Goal: Transaction & Acquisition: Purchase product/service

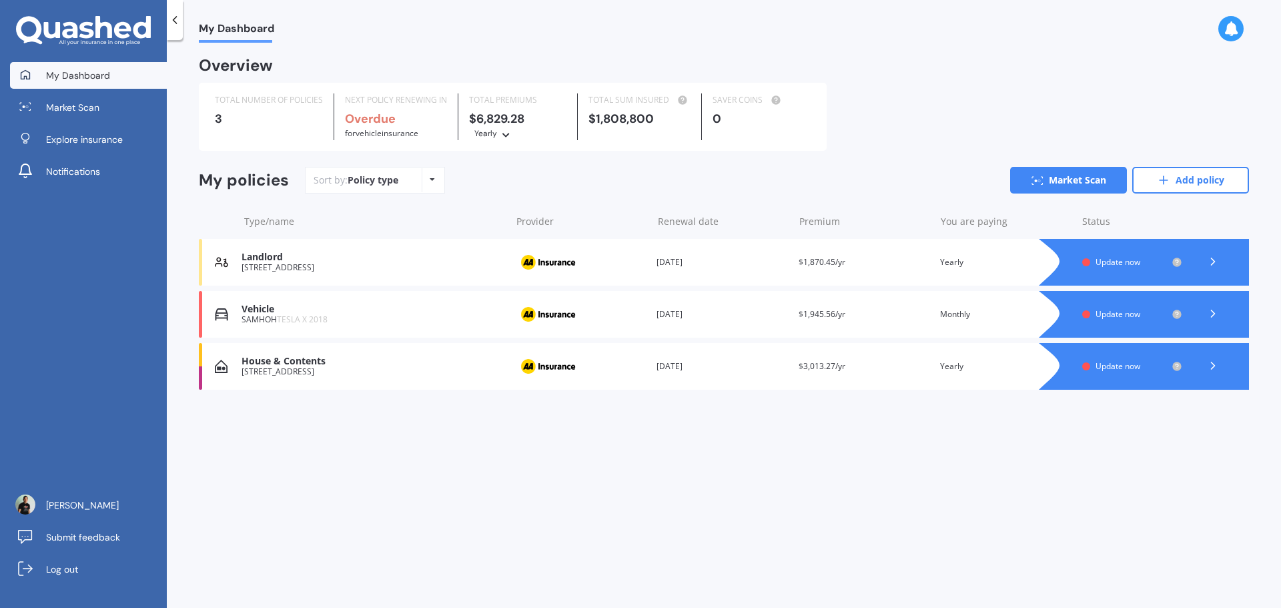
click at [969, 311] on div "You are paying Monthly" at bounding box center [1005, 314] width 131 height 13
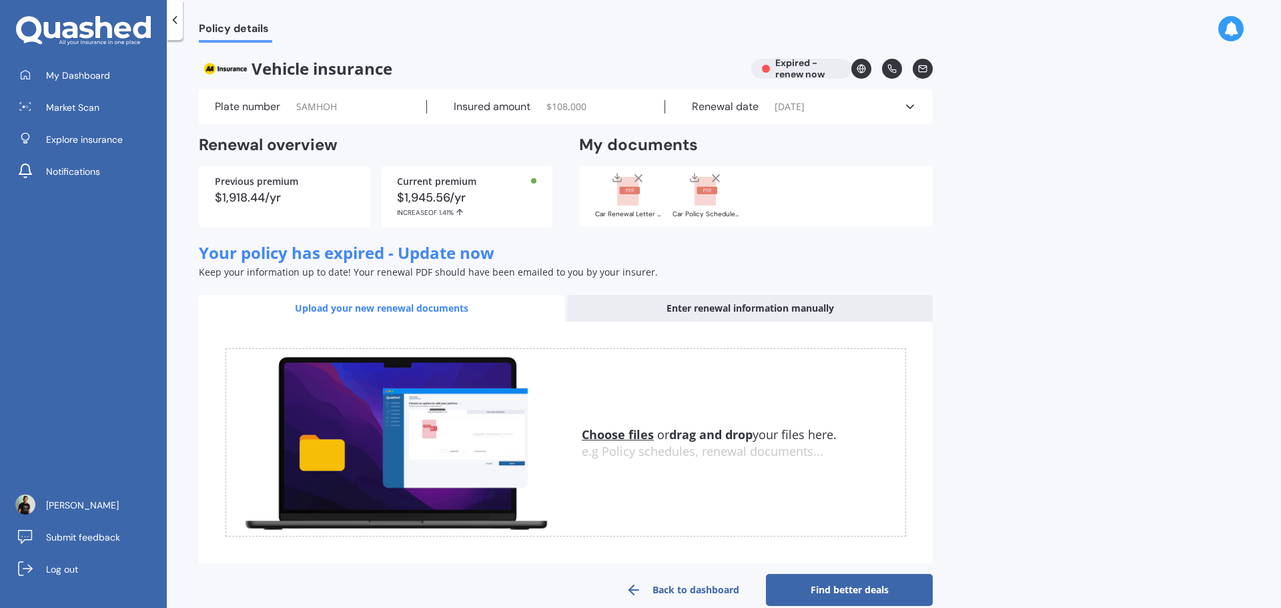
click at [816, 63] on div "Vehicle insurance Expired - renew now" at bounding box center [566, 69] width 734 height 20
click at [856, 63] on link at bounding box center [862, 69] width 20 height 20
click at [978, 107] on div "Policy details Vehicle insurance Expired - renew now Plate number SAMHOH Insure…" at bounding box center [724, 327] width 1114 height 568
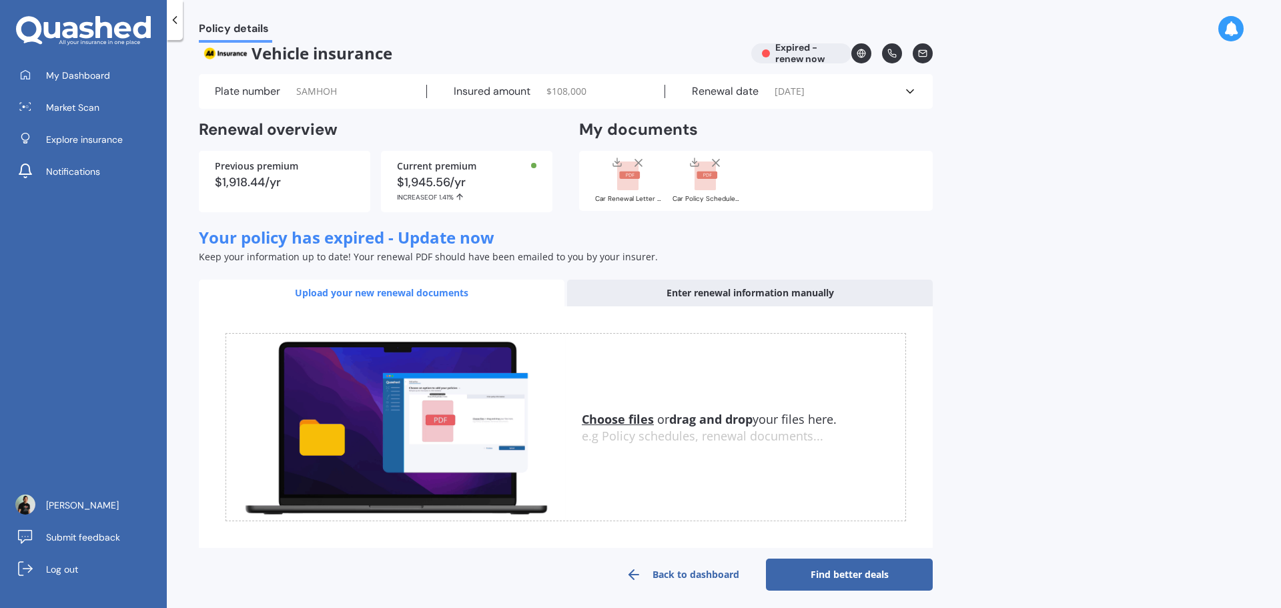
scroll to position [22, 0]
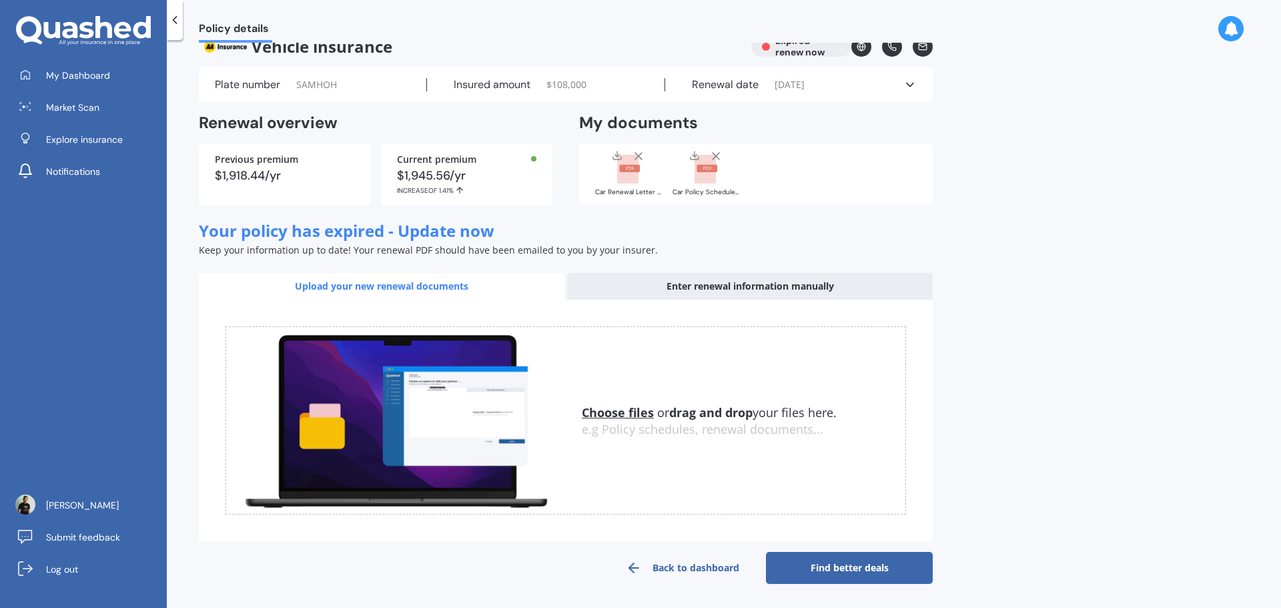
click at [841, 569] on link "Find better deals" at bounding box center [849, 568] width 167 height 32
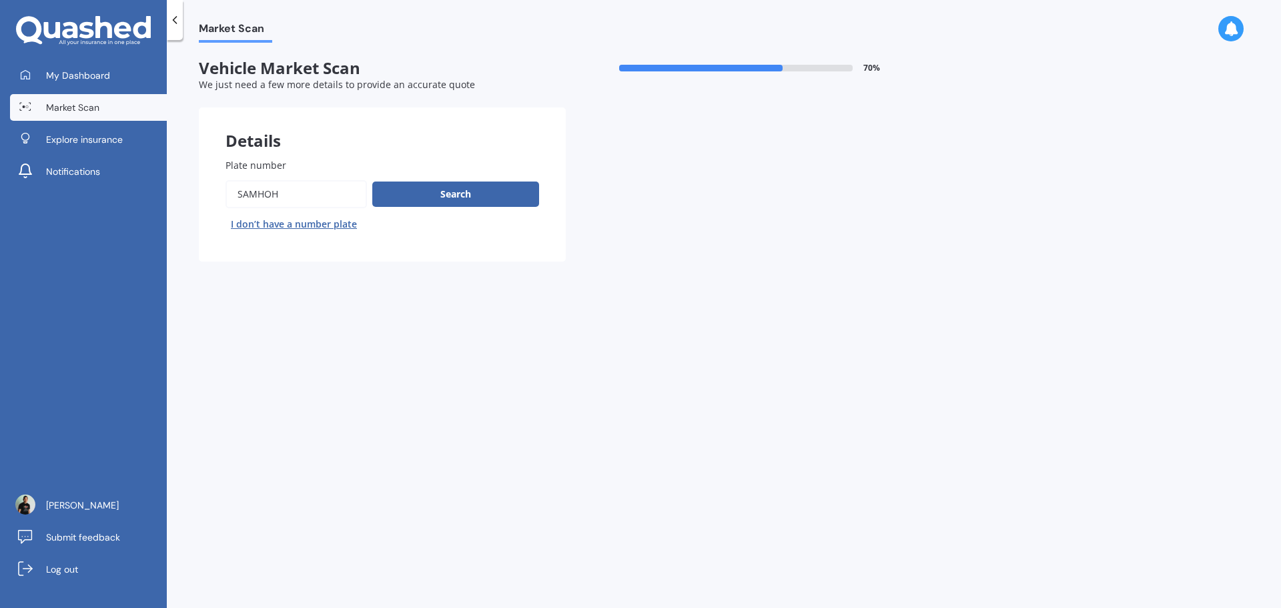
click at [455, 189] on button "Search" at bounding box center [455, 194] width 167 height 25
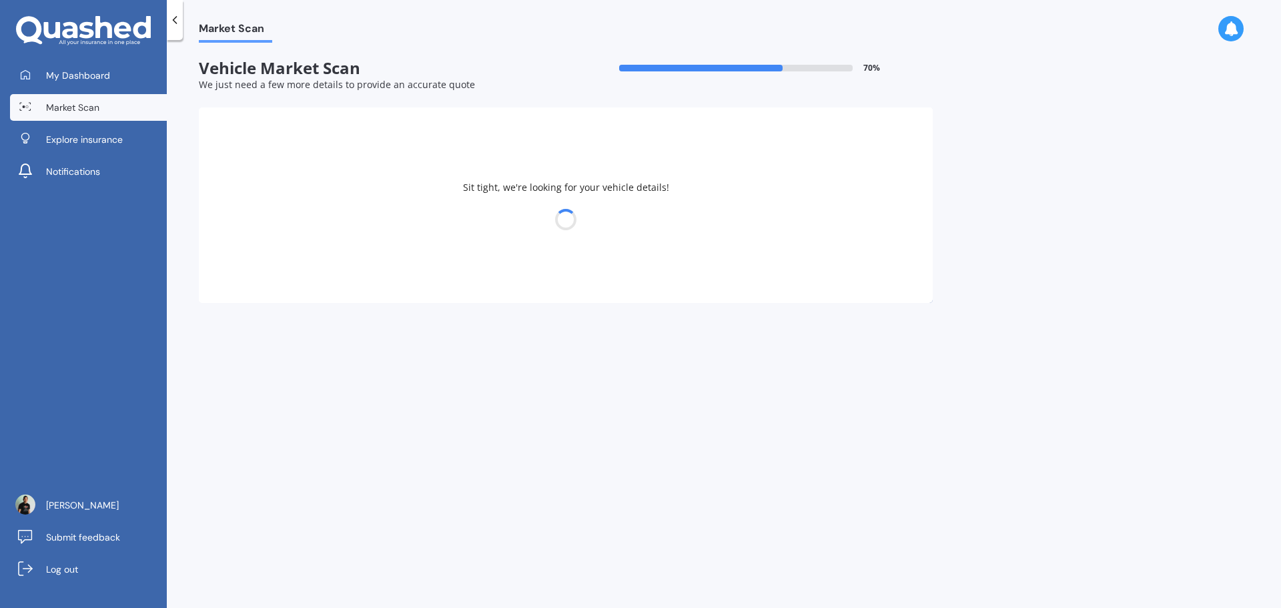
select select "TESLA"
select select "X"
select select "16"
select select "02"
select select "1990"
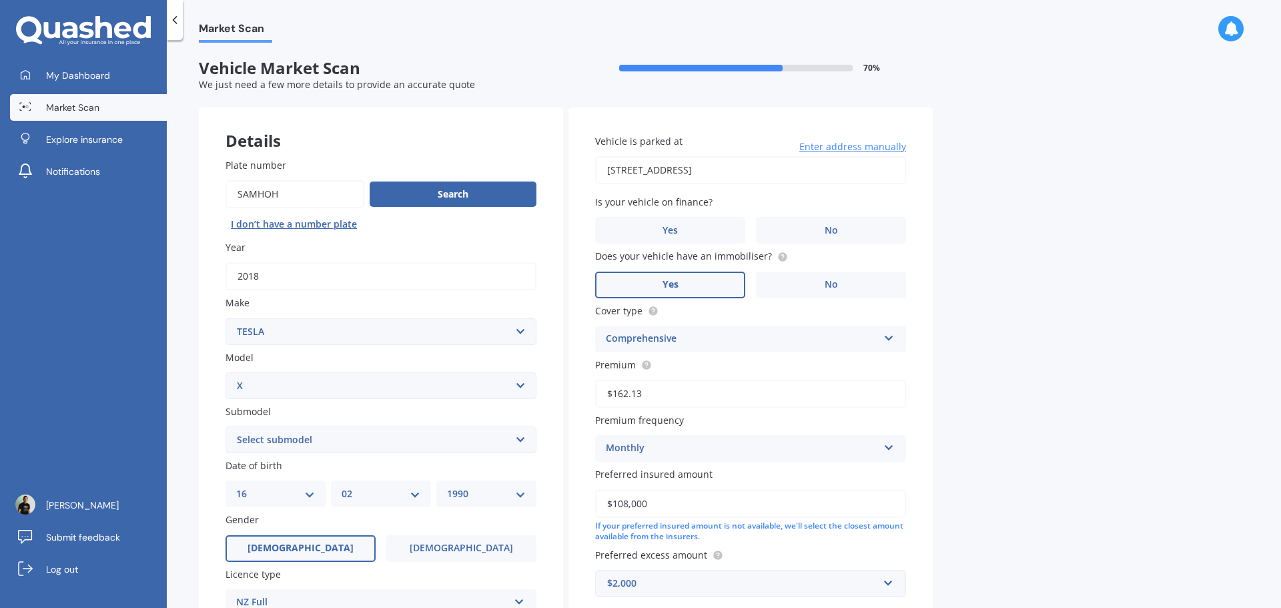
click at [857, 230] on label "No" at bounding box center [831, 230] width 150 height 27
click at [0, 0] on input "No" at bounding box center [0, 0] width 0 height 0
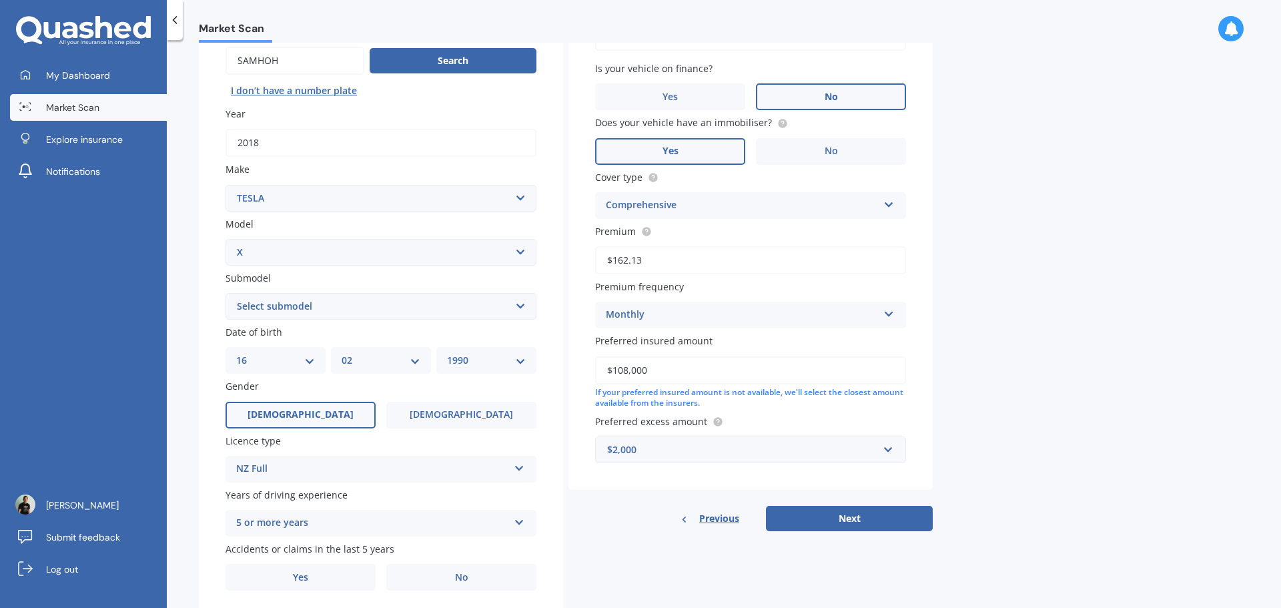
scroll to position [178, 0]
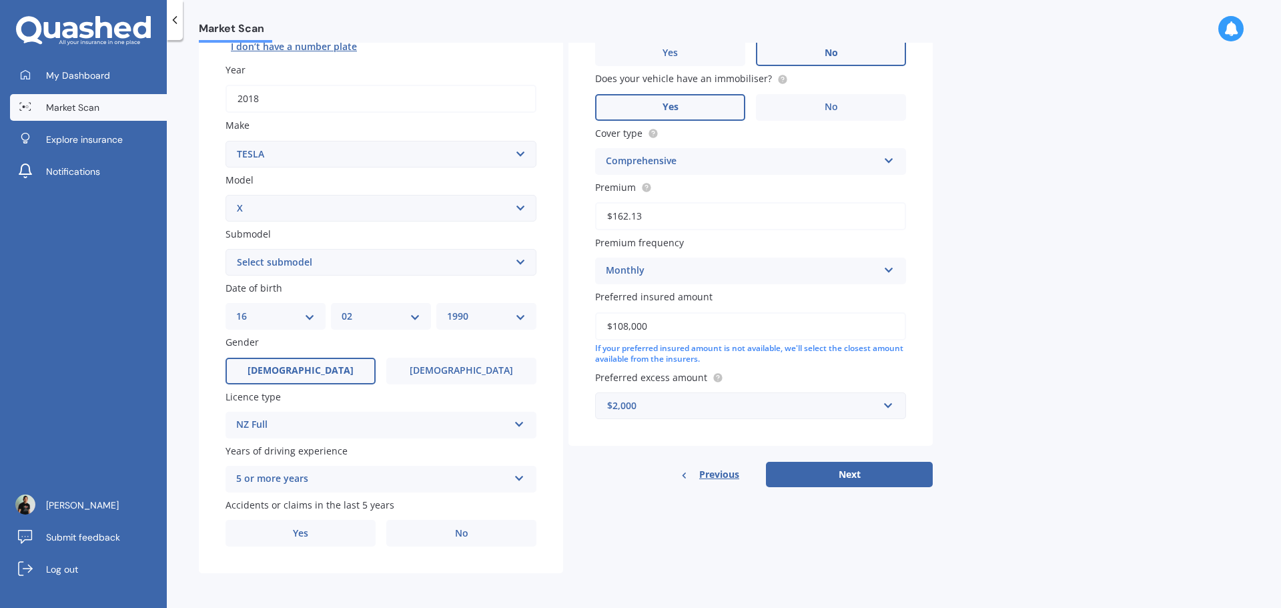
drag, startPoint x: 650, startPoint y: 328, endPoint x: 572, endPoint y: 332, distance: 78.2
click at [572, 332] on div "Vehicle is parked at [STREET_ADDRESS] Enter address manually Is your vehicle on…" at bounding box center [751, 188] width 364 height 517
type input "$80,000"
click at [974, 278] on div "Market Scan Vehicle Market Scan 70 % We just need a few more details to provide…" at bounding box center [724, 327] width 1114 height 568
click at [894, 469] on button "Next" at bounding box center [849, 474] width 167 height 25
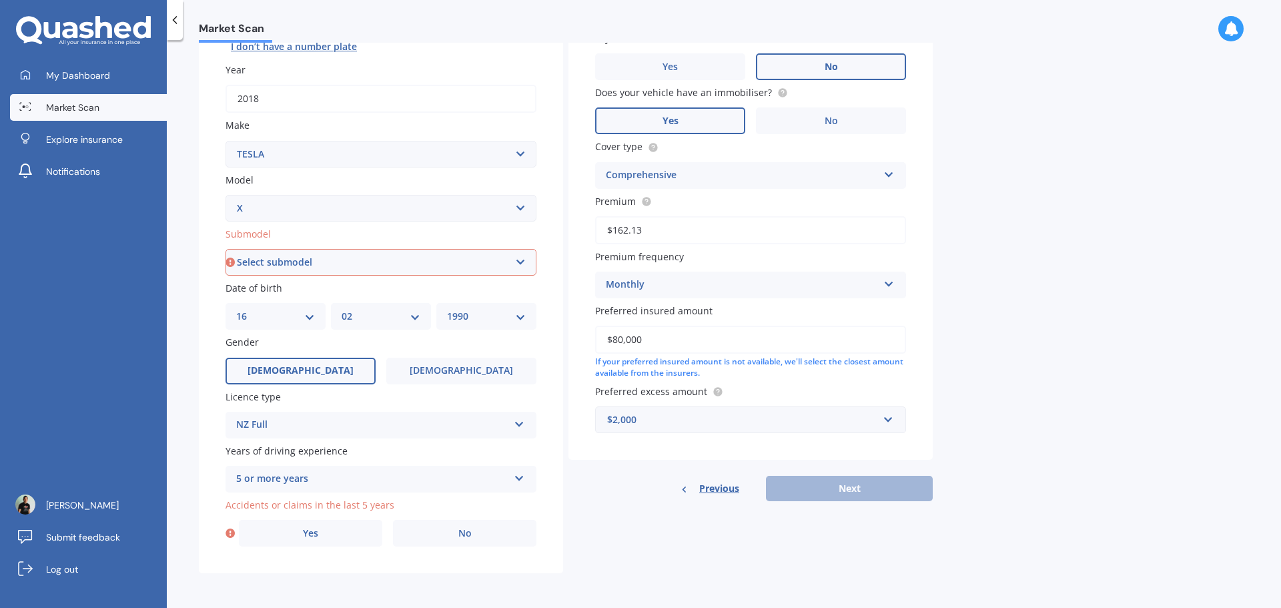
click at [359, 270] on select "Select submodel EV" at bounding box center [381, 262] width 311 height 27
select select "EV"
click at [226, 249] on select "Select submodel EV" at bounding box center [381, 262] width 311 height 27
click at [1000, 461] on div "Market Scan Vehicle Market Scan 70 % We just need a few more details to provide…" at bounding box center [724, 327] width 1114 height 568
click at [294, 530] on label "Yes" at bounding box center [310, 533] width 143 height 27
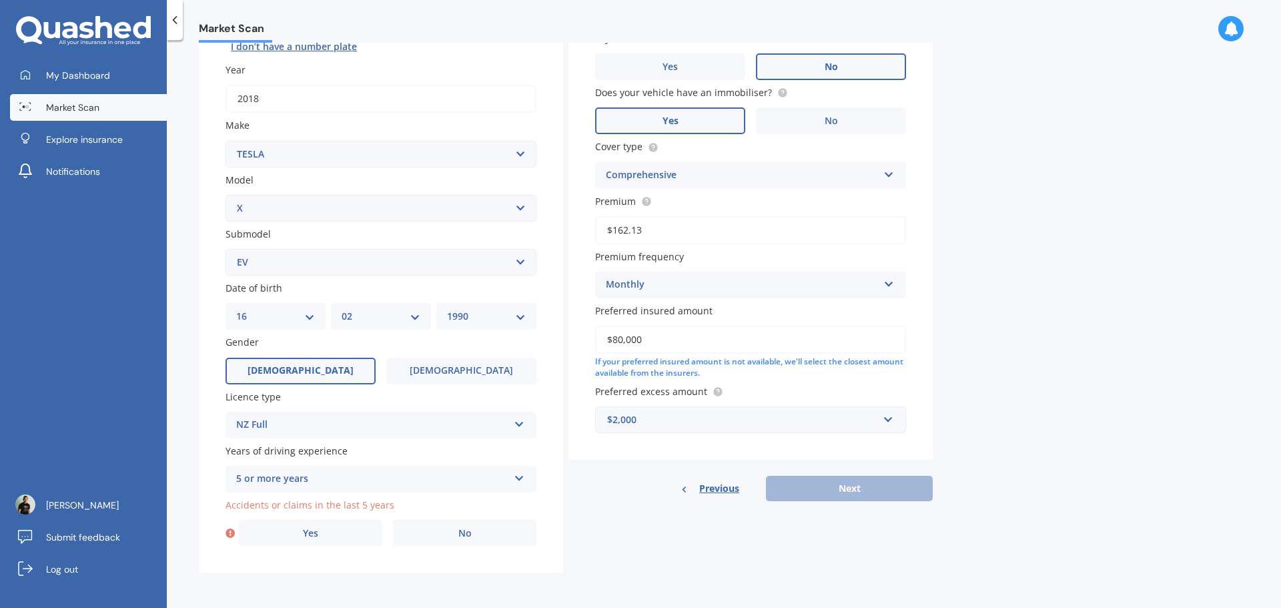
click at [0, 0] on input "Yes" at bounding box center [0, 0] width 0 height 0
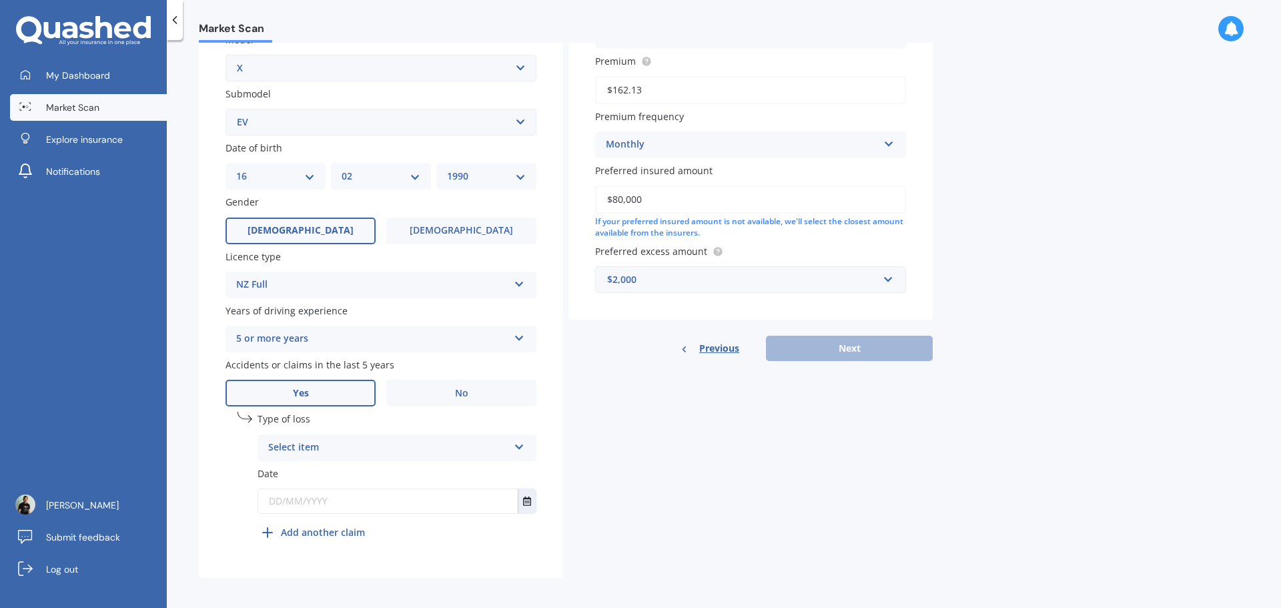
scroll to position [322, 0]
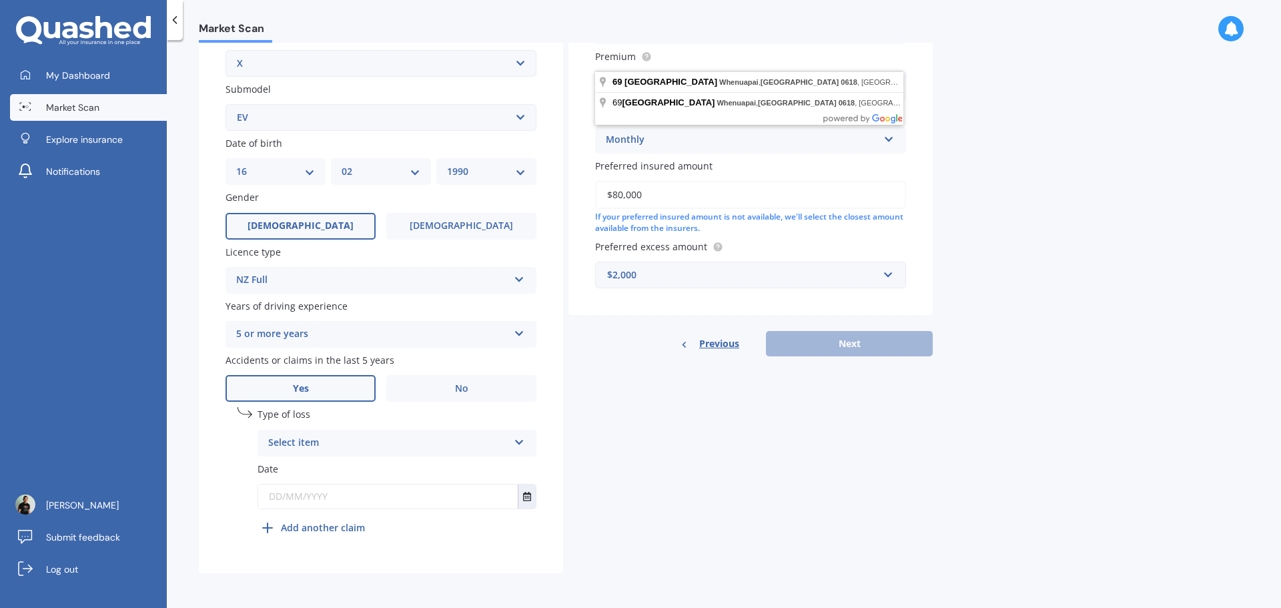
click at [367, 444] on div "Select item" at bounding box center [388, 443] width 240 height 16
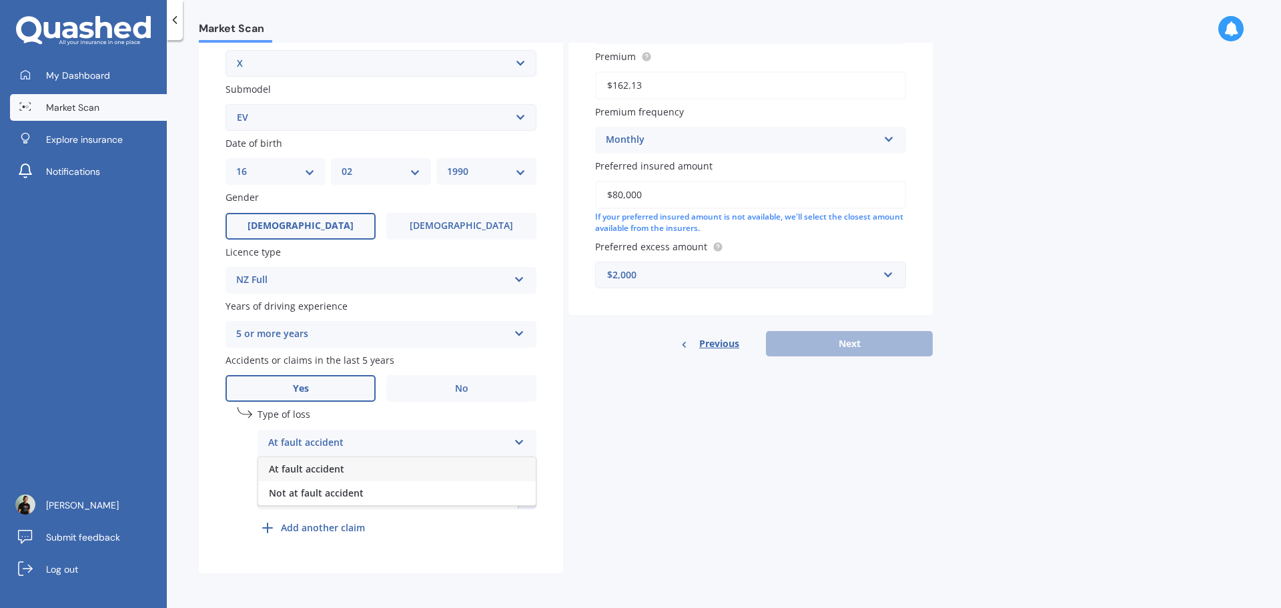
click at [368, 491] on div "Not at fault accident" at bounding box center [397, 493] width 278 height 24
click at [460, 391] on span "No" at bounding box center [461, 388] width 13 height 11
click at [0, 0] on input "No" at bounding box center [0, 0] width 0 height 0
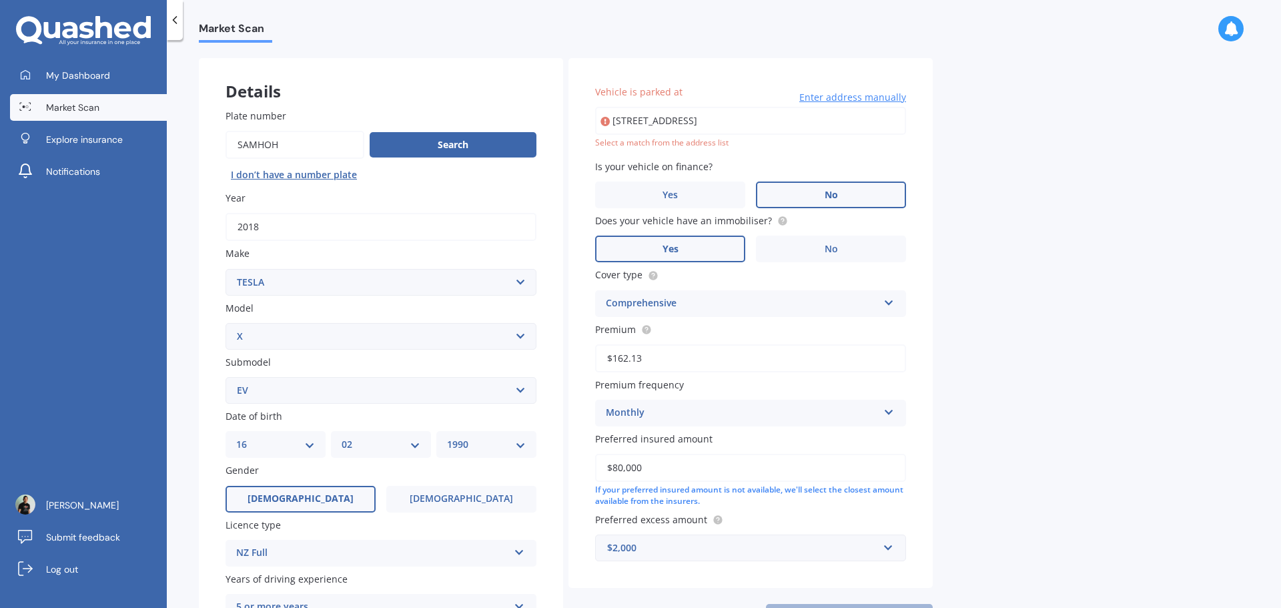
scroll to position [44, 0]
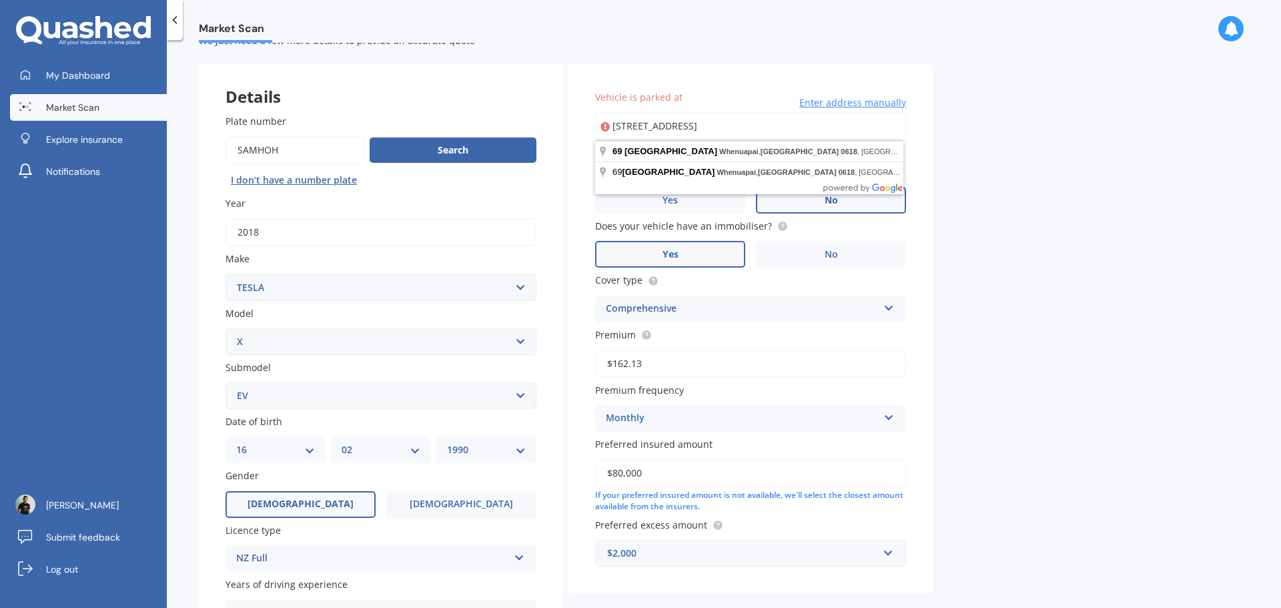
drag, startPoint x: 809, startPoint y: 127, endPoint x: 523, endPoint y: 114, distance: 286.6
click at [523, 114] on div "Details Plate number Search I don’t have a number plate Year [DATE] Make Select…" at bounding box center [566, 385] width 734 height 644
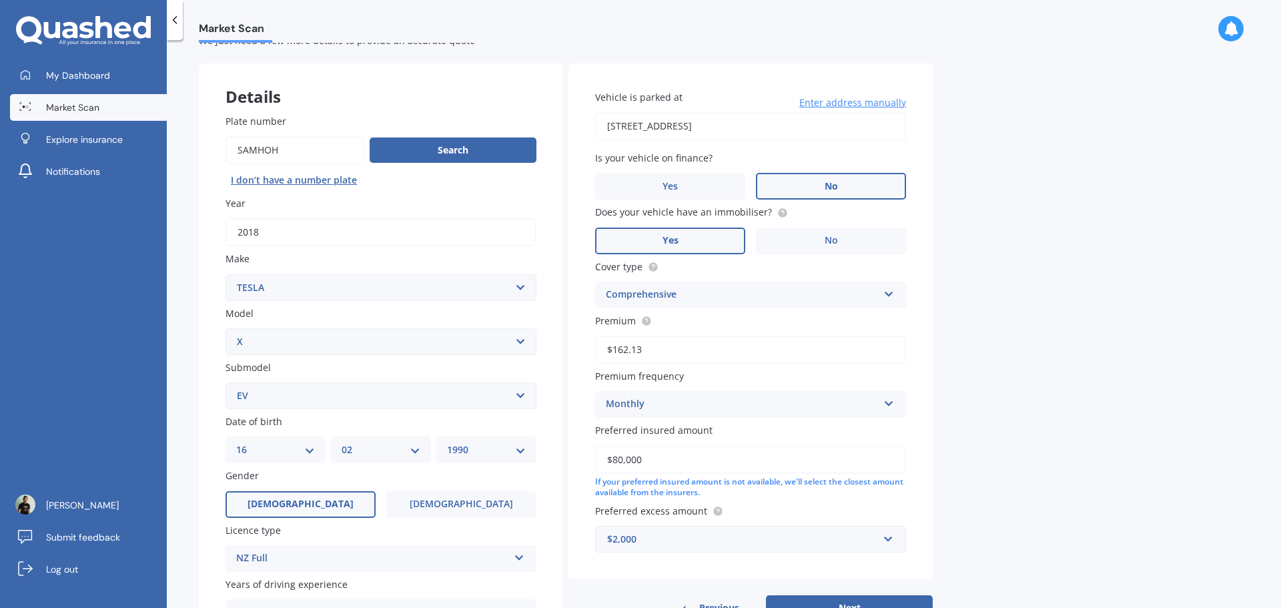
click at [747, 126] on input "[STREET_ADDRESS]" at bounding box center [750, 126] width 311 height 28
drag, startPoint x: 749, startPoint y: 118, endPoint x: 335, endPoint y: 57, distance: 418.9
click at [336, 57] on form "Vehicle Market Scan 70 % We just need a few more details to provide an accurate…" at bounding box center [566, 366] width 734 height 703
drag, startPoint x: 816, startPoint y: 127, endPoint x: 430, endPoint y: 118, distance: 385.8
click at [430, 118] on div "Details Plate number Search I don’t have a number plate Year [DATE] Make Select…" at bounding box center [566, 385] width 734 height 644
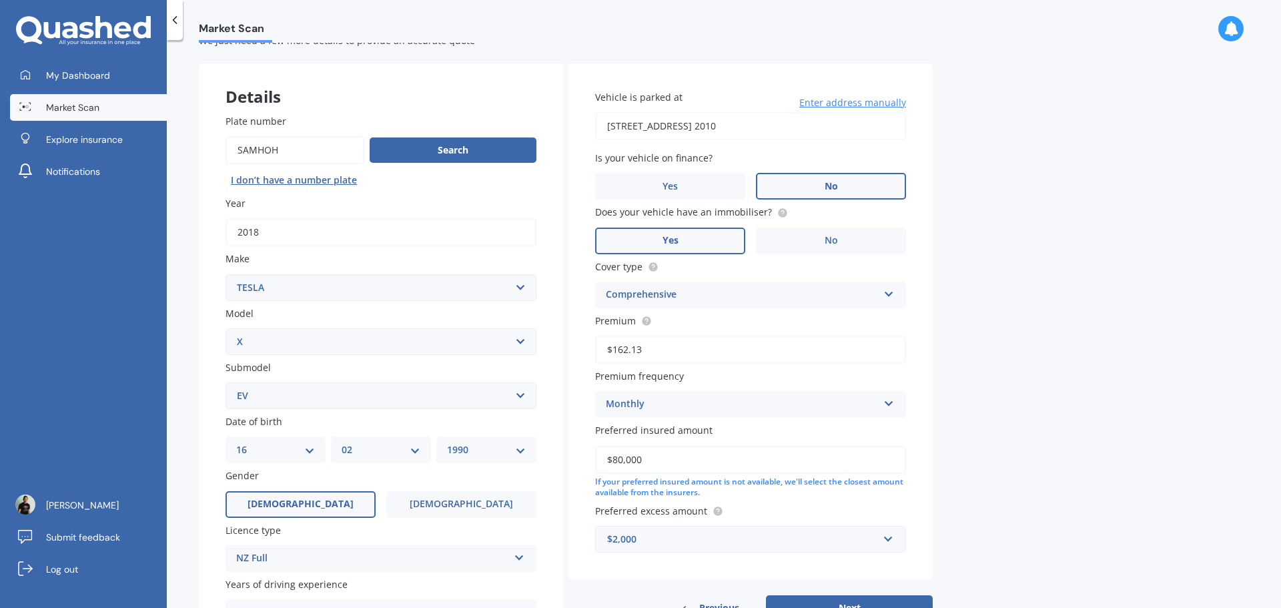
click at [818, 131] on input "[STREET_ADDRESS] 2010" at bounding box center [750, 126] width 311 height 28
type input "[STREET_ADDRESS]"
click at [1016, 236] on div "Market Scan Vehicle Market Scan 70 % We just need a few more details to provide…" at bounding box center [724, 327] width 1114 height 568
click at [1019, 240] on div "Market Scan Vehicle Market Scan 70 % We just need a few more details to provide…" at bounding box center [724, 327] width 1114 height 568
click at [1019, 315] on div "Market Scan Vehicle Market Scan 70 % We just need a few more details to provide…" at bounding box center [724, 327] width 1114 height 568
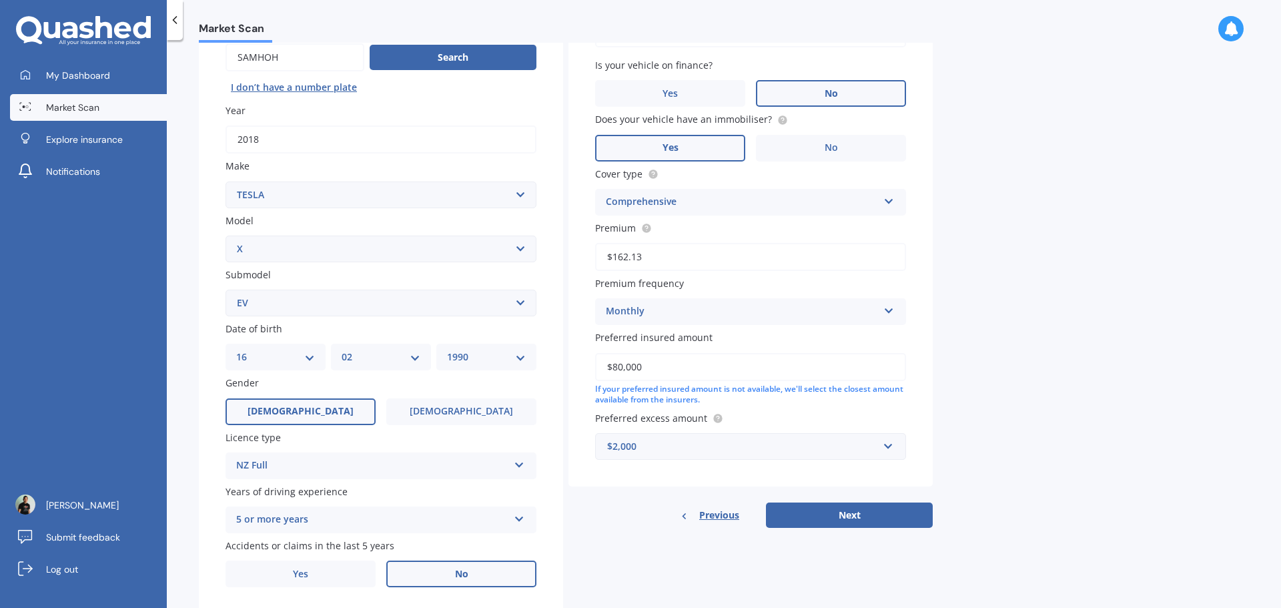
scroll to position [178, 0]
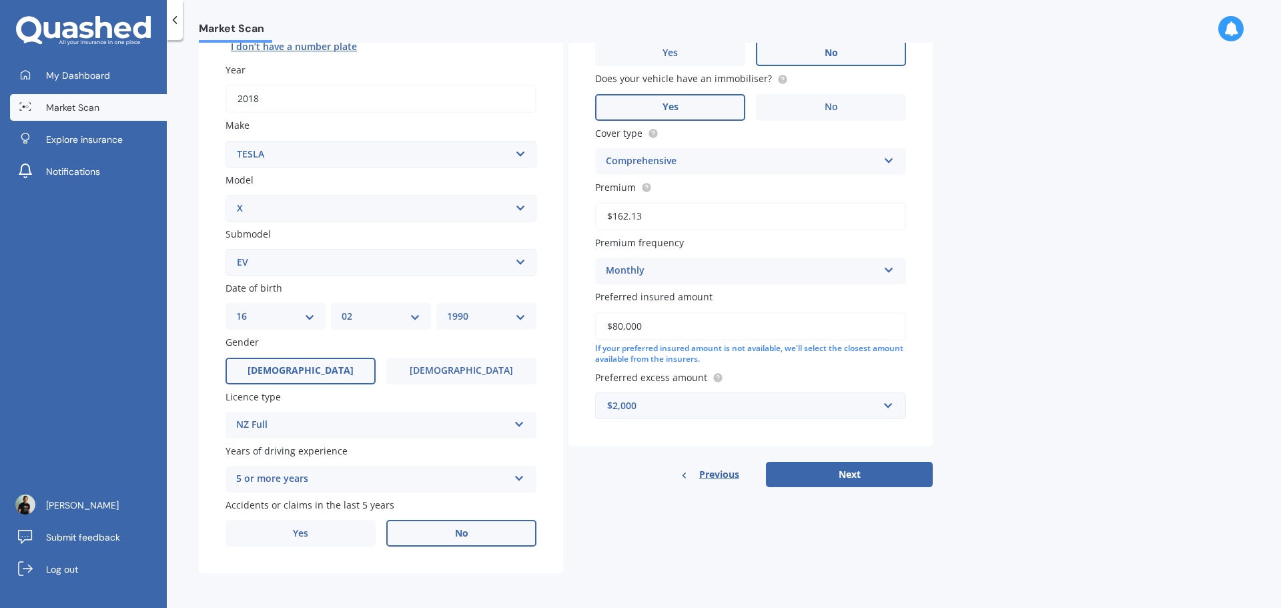
click at [861, 468] on button "Next" at bounding box center [849, 474] width 167 height 25
select select "16"
select select "02"
select select "1990"
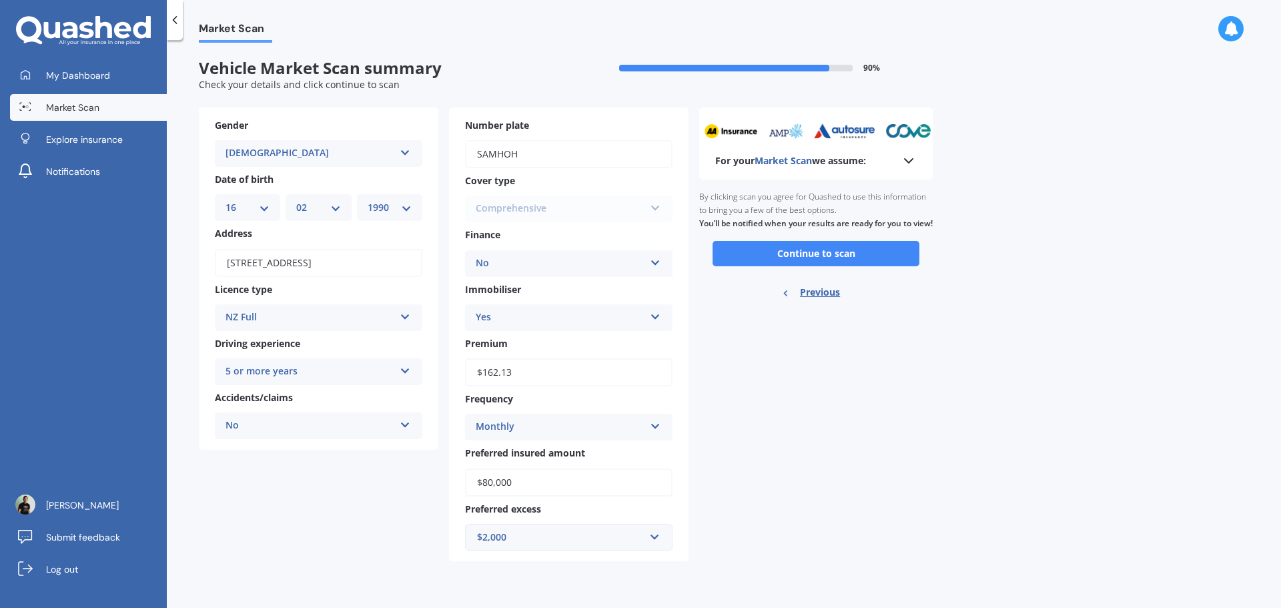
scroll to position [0, 0]
click at [838, 266] on button "Continue to scan" at bounding box center [816, 253] width 207 height 25
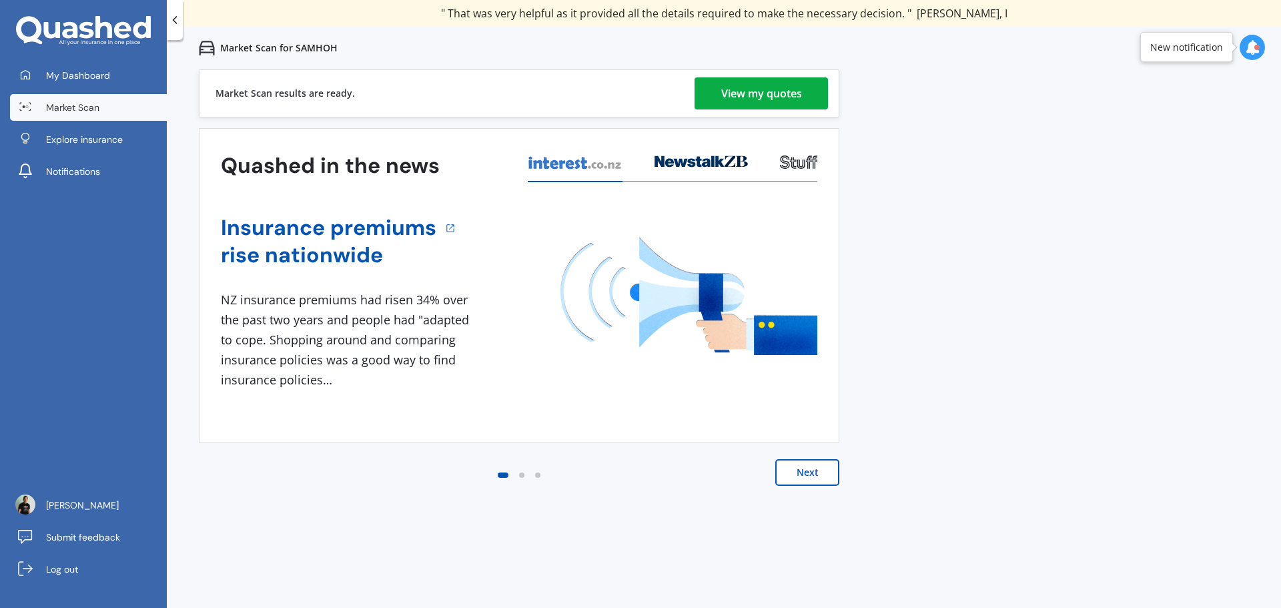
click at [777, 89] on div "View my quotes" at bounding box center [761, 93] width 81 height 32
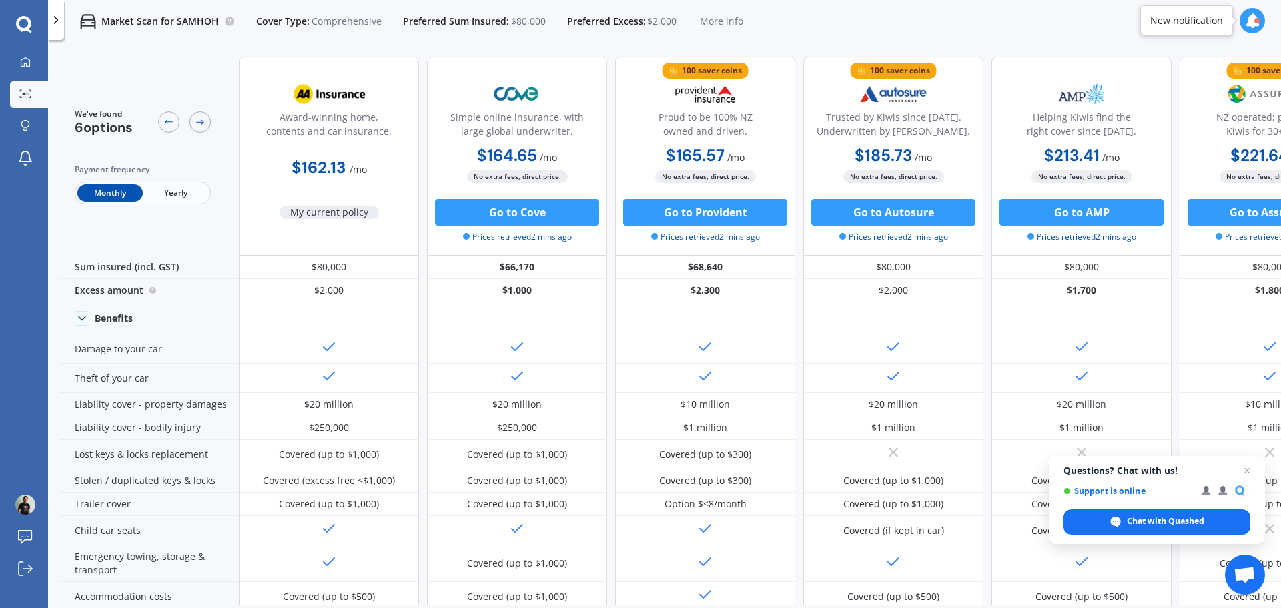
click at [1251, 469] on span "Open chat" at bounding box center [1247, 470] width 16 height 16
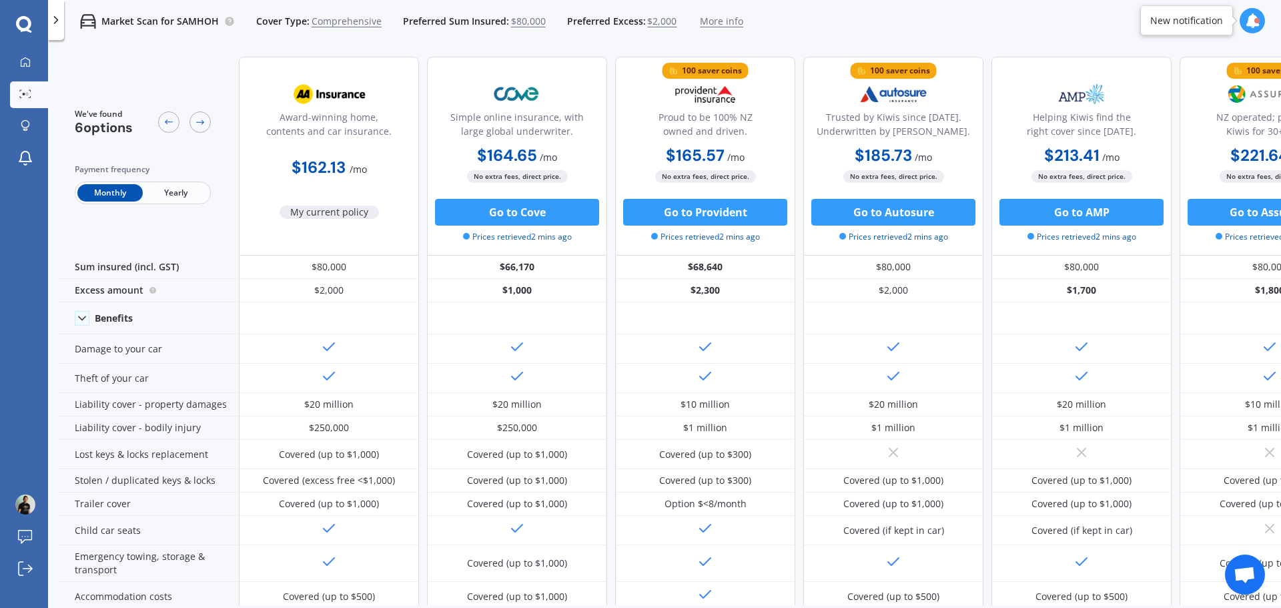
click at [718, 212] on button "Go to Provident" at bounding box center [705, 212] width 164 height 27
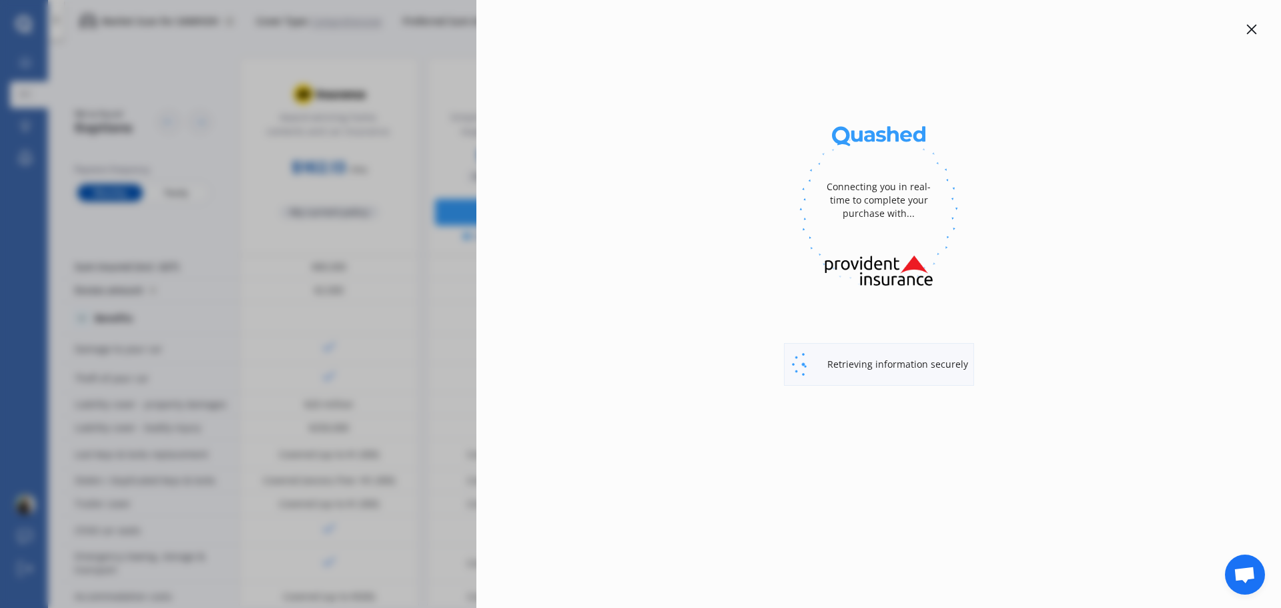
select select "Monthly"
select select "full"
select select "[STREET_ADDRESS]"
select select "TESLA"
select select "X"
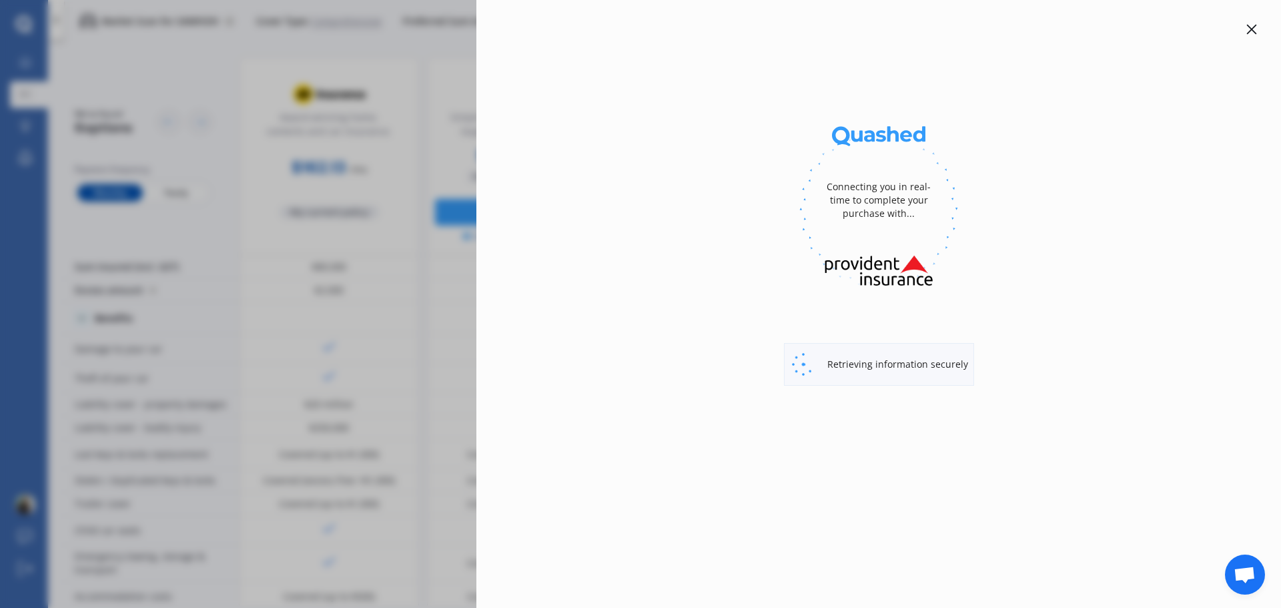
select select "NO"
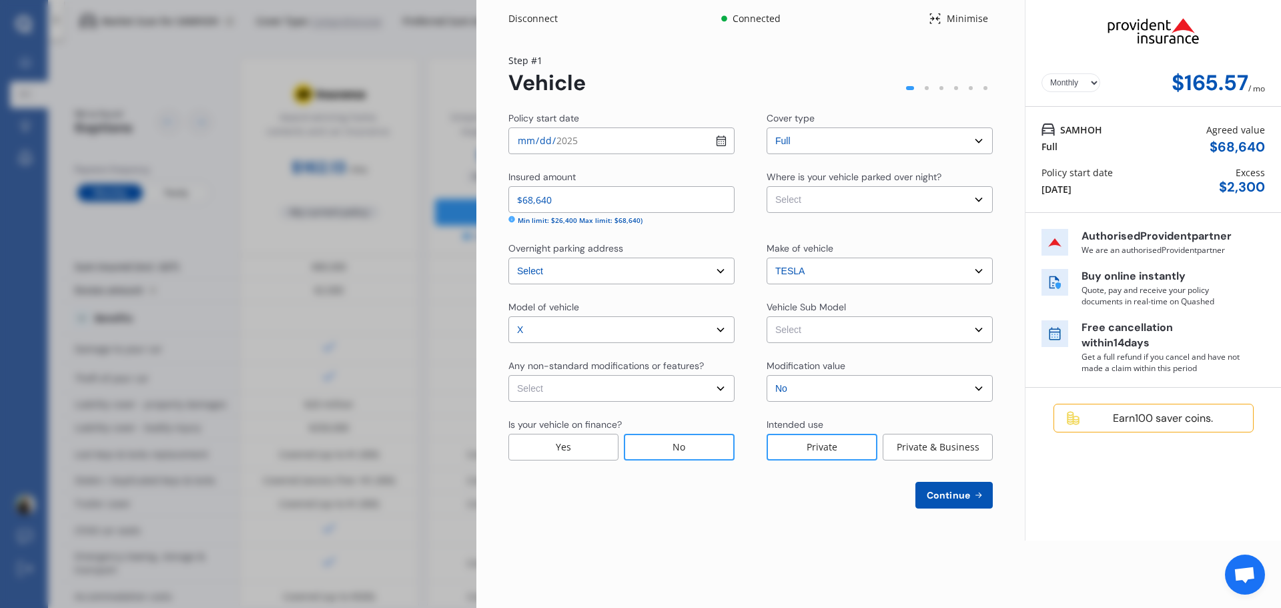
click at [929, 450] on div "Private & Business" at bounding box center [938, 447] width 110 height 27
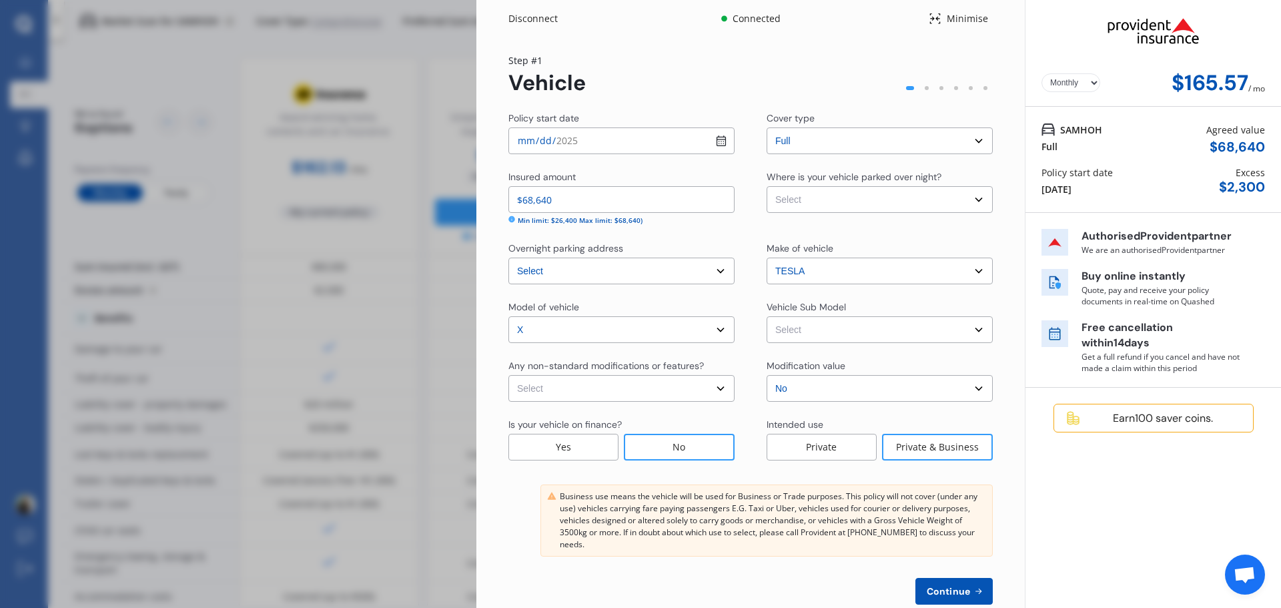
click at [820, 443] on div "Private" at bounding box center [822, 447] width 110 height 27
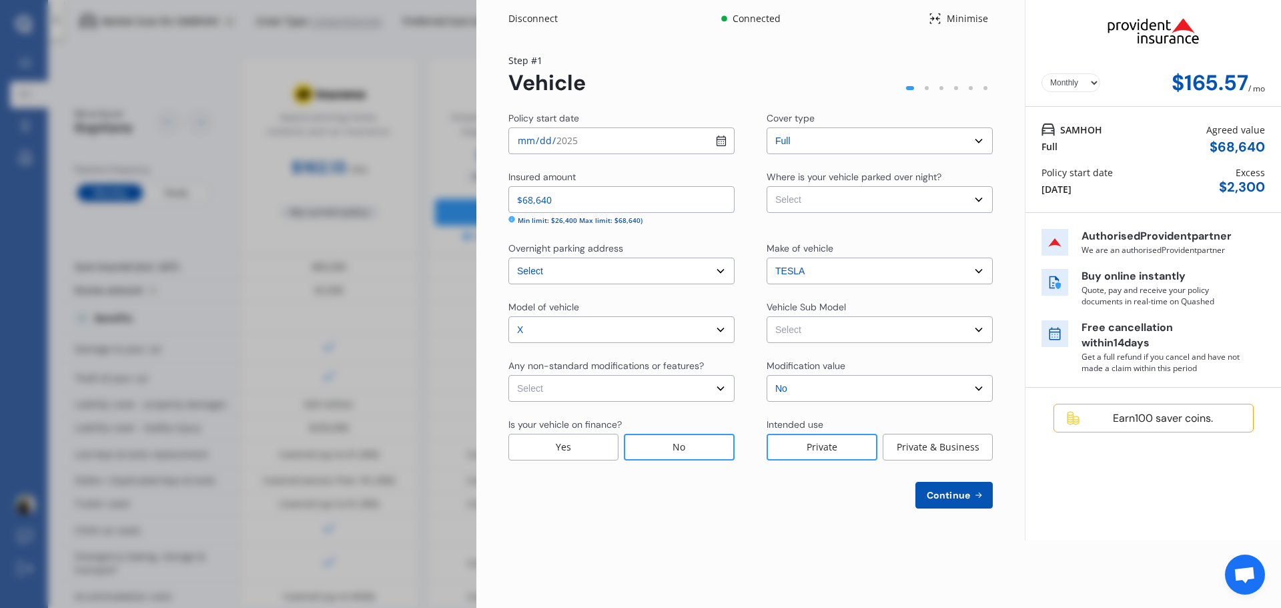
click at [976, 497] on icon at bounding box center [978, 495] width 11 height 11
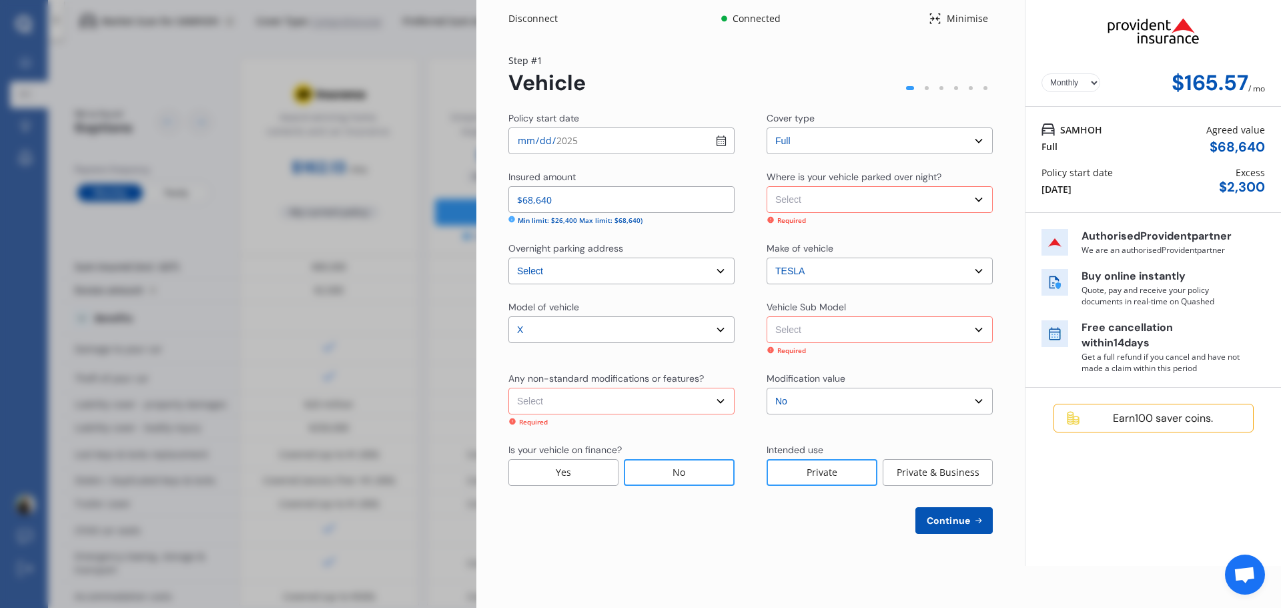
click at [862, 206] on select "Select Garage (fully enclosed) Off Street Parking Other" at bounding box center [880, 199] width 226 height 27
select select "OFF-STREET"
click at [767, 186] on select "Select Garage (fully enclosed) Off Street Parking Other" at bounding box center [880, 199] width 226 height 27
click at [613, 399] on select "Select None [MEDICAL_DATA] System(NOS) Roll Cage Full Racing Harness" at bounding box center [622, 401] width 226 height 27
select select "none"
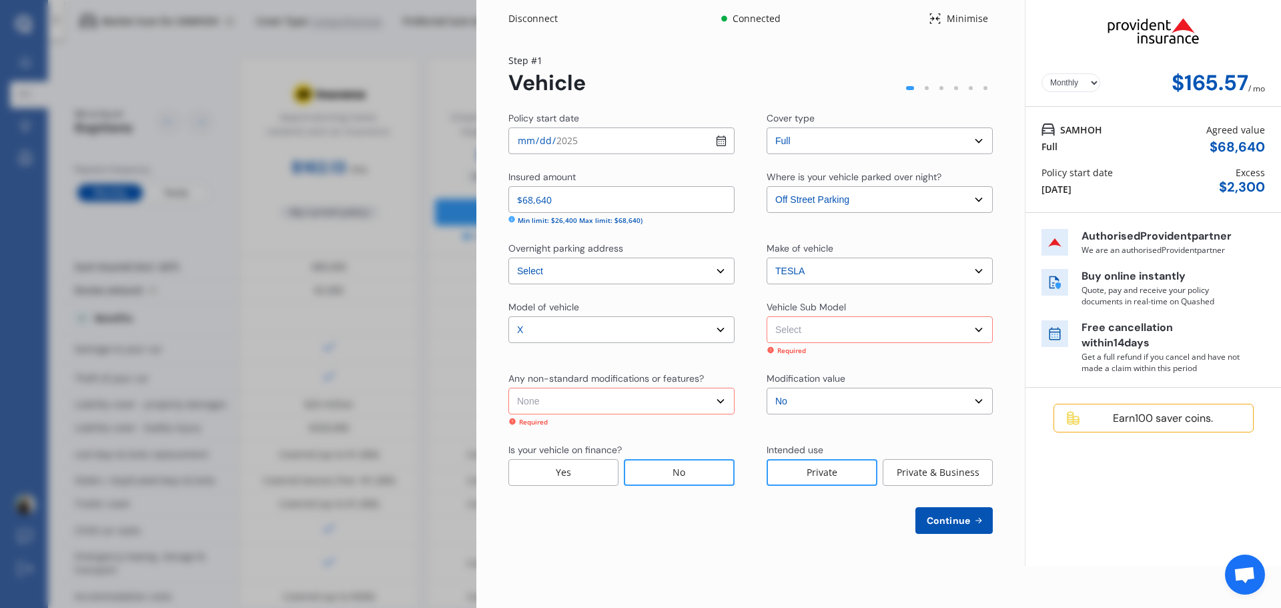
click at [509, 388] on select "Select None [MEDICAL_DATA] System(NOS) Roll Cage Full Racing Harness" at bounding box center [622, 401] width 226 height 27
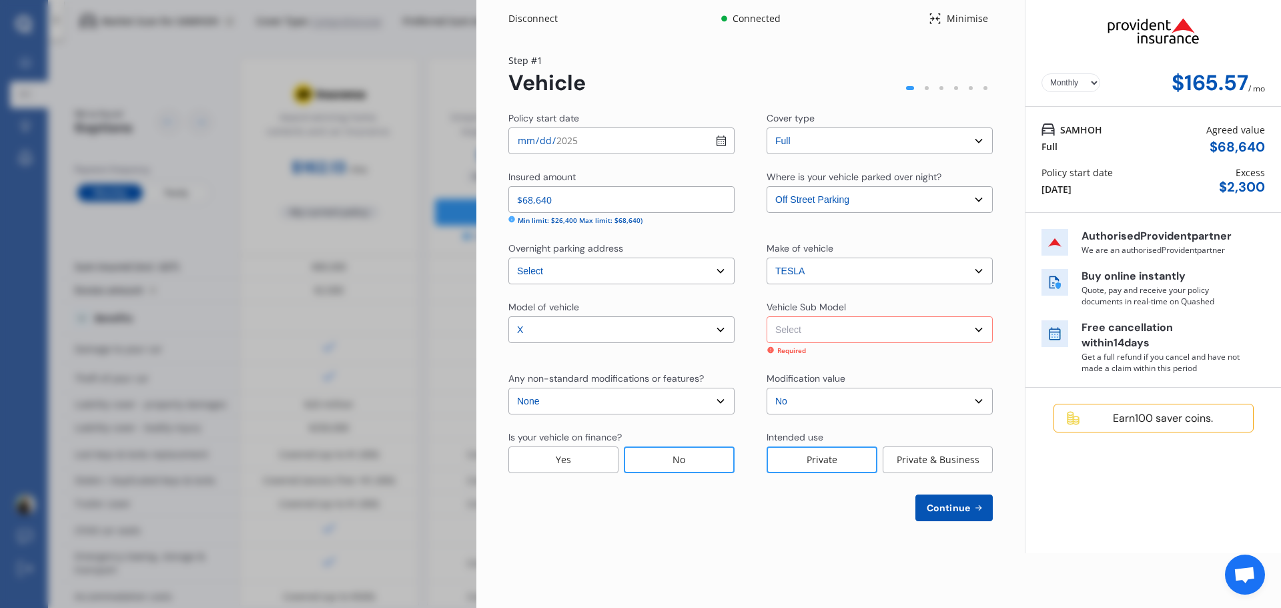
click at [864, 326] on select "Select Model X XDCE 75D Wagon 5dr Reduction Gear 1sp AWD E/245kW Model X XDCE 7…" at bounding box center [880, 329] width 226 height 27
select select "NZVTESL2018AEAJ"
click at [767, 316] on select "Select Model X XDCE 75D Wagon 5dr Reduction Gear 1sp AWD E/245kW Model X XDCE 7…" at bounding box center [880, 329] width 226 height 27
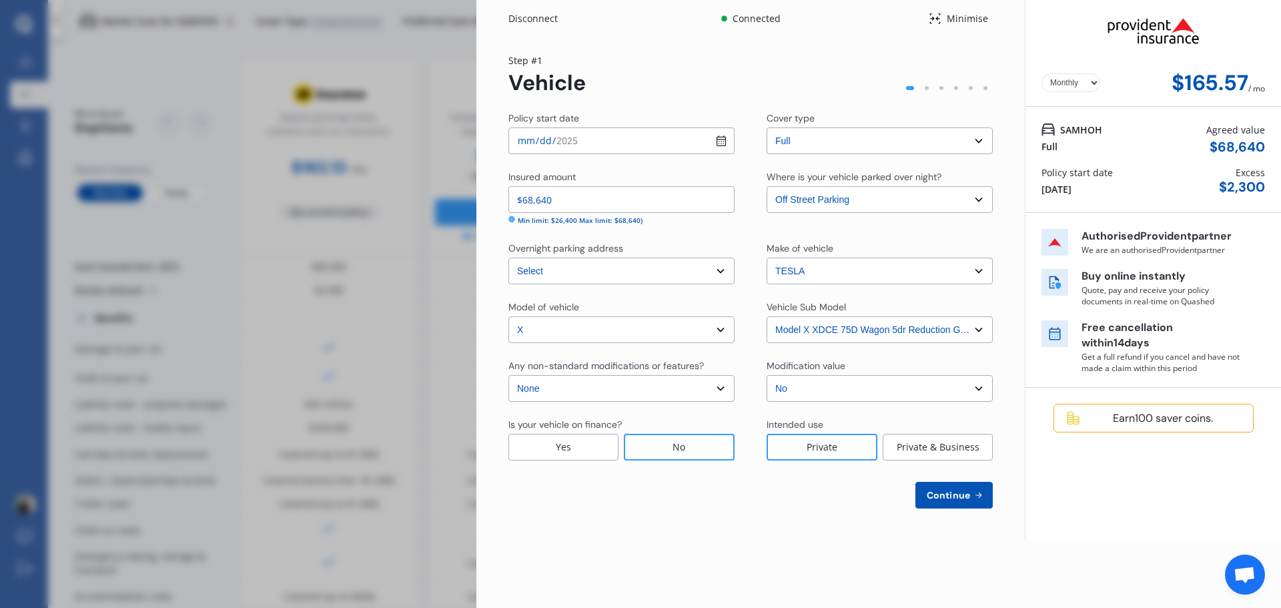
click at [947, 496] on span "Continue" at bounding box center [948, 495] width 49 height 11
select select "16"
select select "02"
select select "1990"
select select "NZ_FULL"
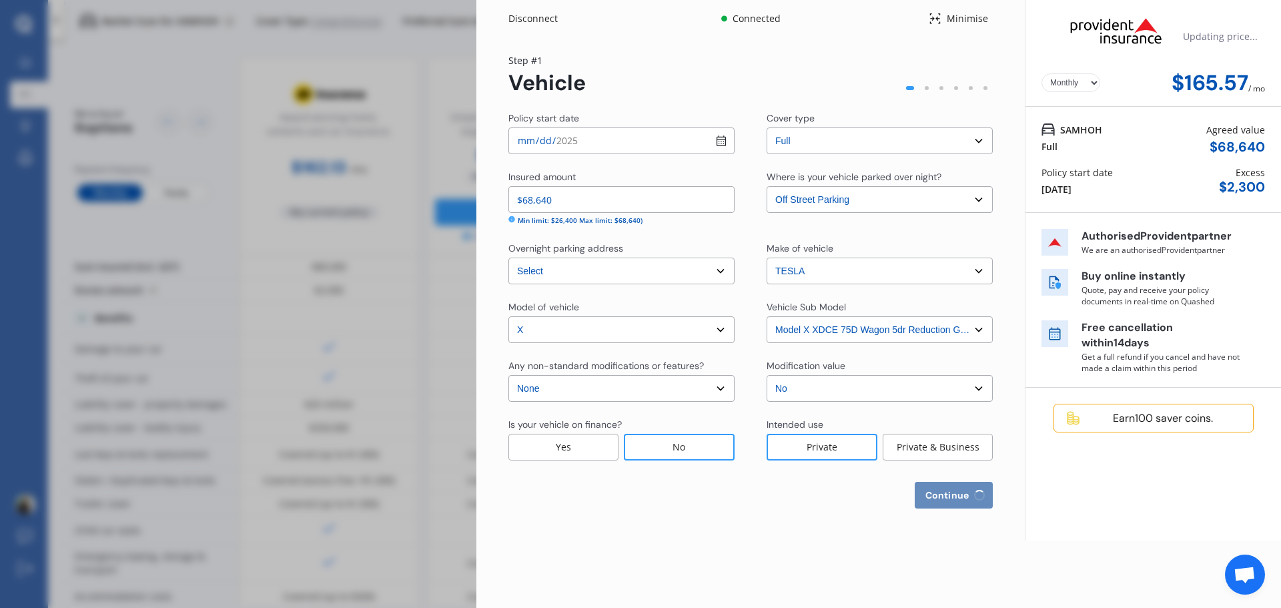
select select "0"
select select "25"
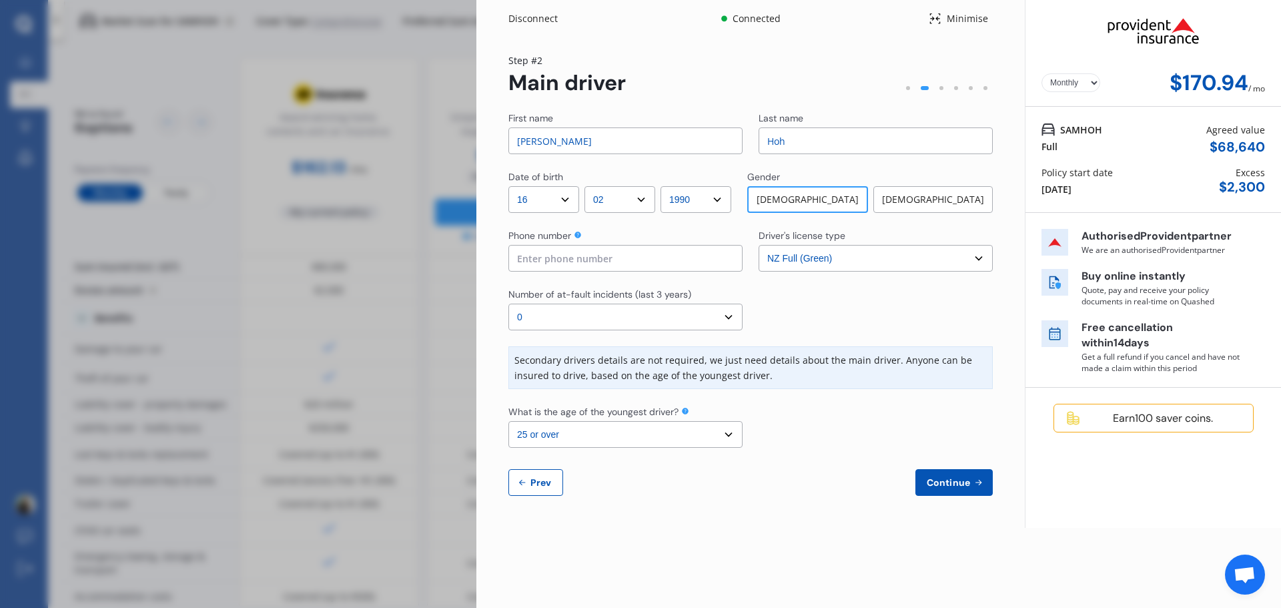
click at [593, 252] on input at bounding box center [626, 258] width 234 height 27
type input "0212011253"
click at [950, 483] on span "Continue" at bounding box center [948, 482] width 49 height 11
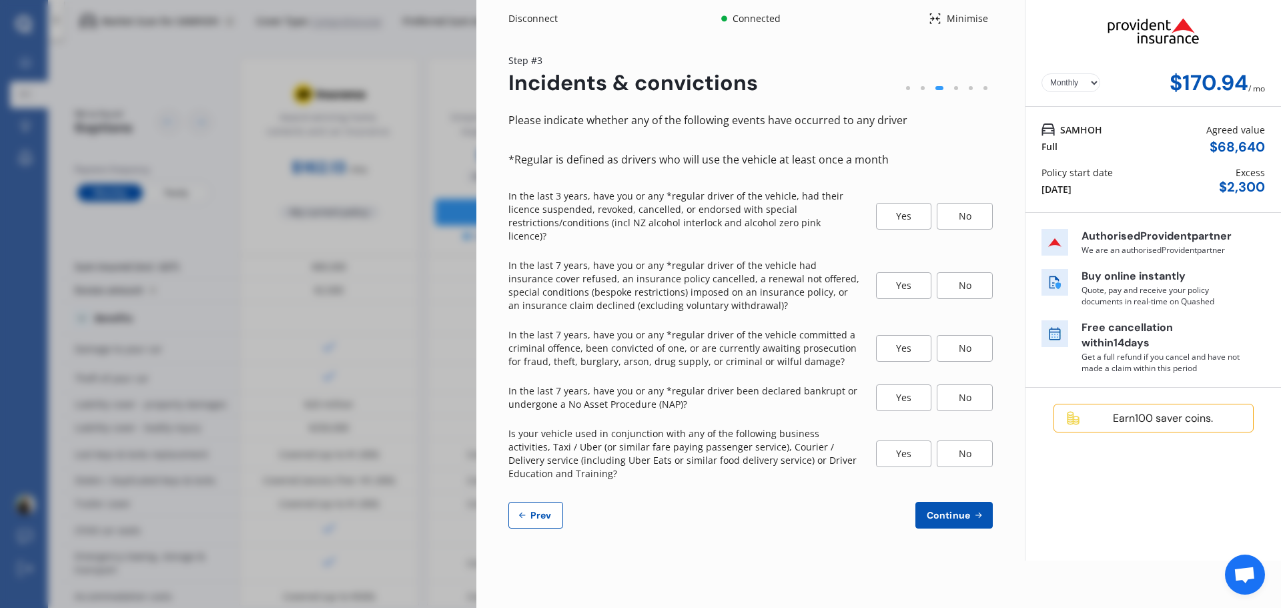
click at [977, 210] on div "No" at bounding box center [965, 216] width 56 height 27
click at [966, 272] on div "No" at bounding box center [965, 285] width 56 height 27
click at [967, 335] on div "No" at bounding box center [965, 348] width 56 height 27
click at [962, 386] on div "No" at bounding box center [965, 397] width 56 height 27
click at [977, 442] on div "No" at bounding box center [965, 453] width 56 height 27
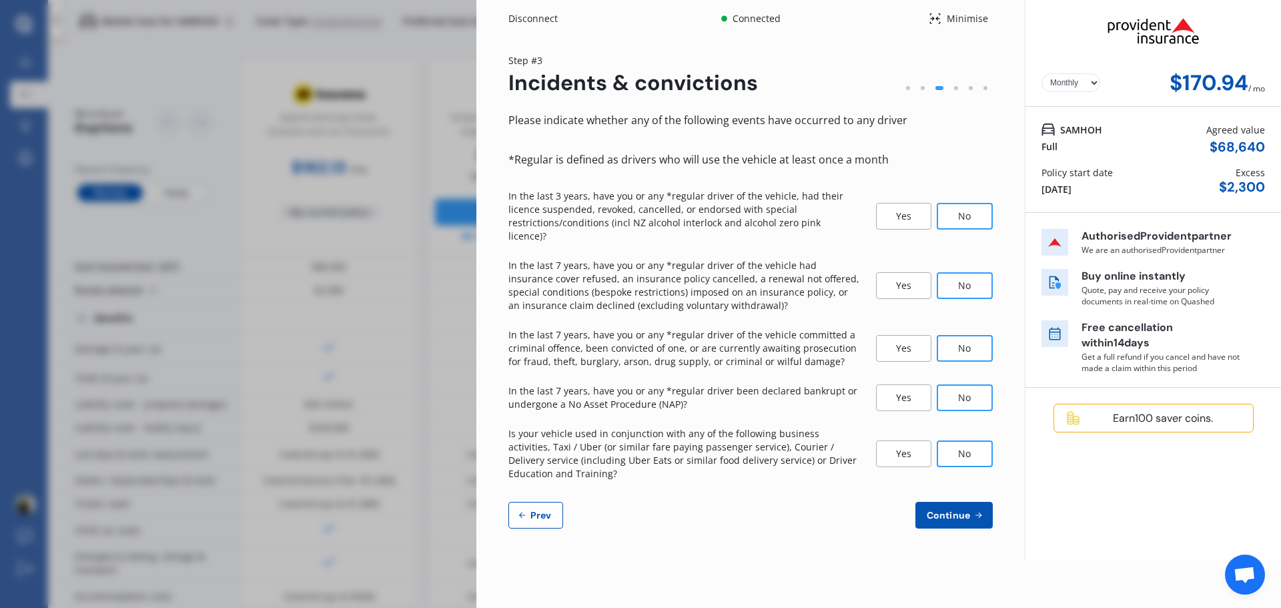
click at [959, 502] on button "Continue" at bounding box center [954, 515] width 77 height 27
select select "1700"
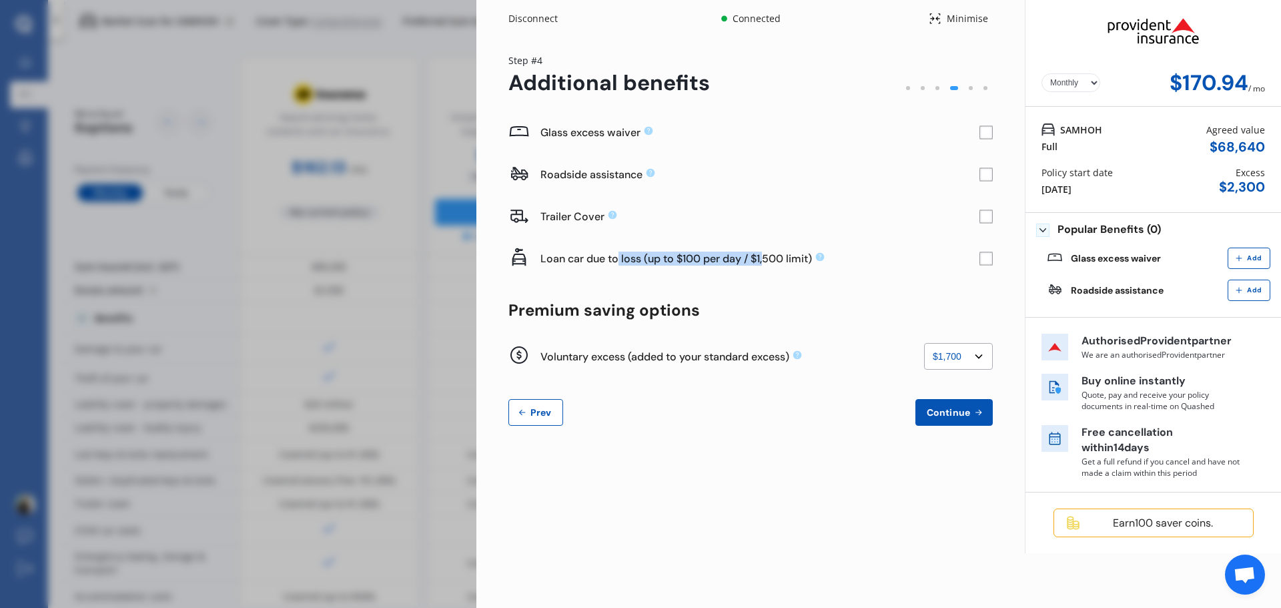
drag, startPoint x: 617, startPoint y: 257, endPoint x: 767, endPoint y: 265, distance: 149.7
click at [767, 265] on div "Loan car due to loss (up to $100 per day / $1,500 limit)" at bounding box center [760, 259] width 439 height 14
click at [648, 133] on icon at bounding box center [649, 131] width 9 height 9
click at [697, 138] on div "Glass excess waiver" at bounding box center [760, 132] width 439 height 14
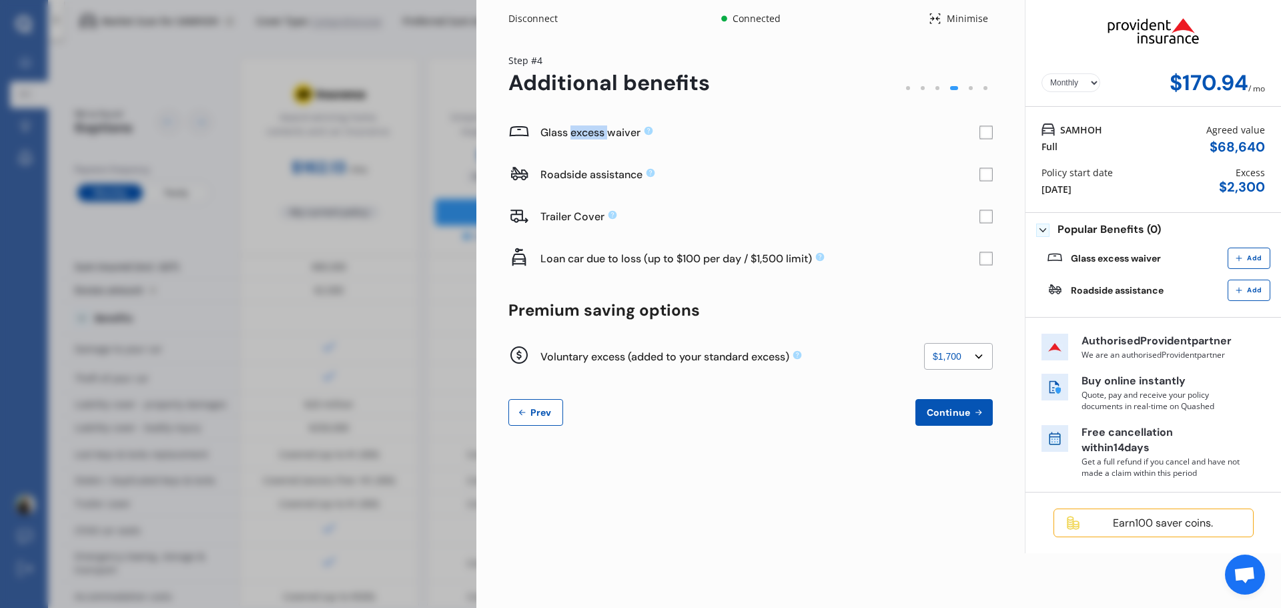
drag, startPoint x: 571, startPoint y: 129, endPoint x: 674, endPoint y: 135, distance: 102.9
click at [655, 133] on div "Glass excess waiver" at bounding box center [760, 132] width 439 height 14
click at [729, 136] on div "Glass excess waiver" at bounding box center [760, 132] width 439 height 14
click at [996, 134] on div "Yearly Monthly $170.94 / mo Step # 4 Additional benefits Glass excess waiver Ro…" at bounding box center [750, 247] width 549 height 420
click at [992, 133] on rect at bounding box center [986, 132] width 13 height 13
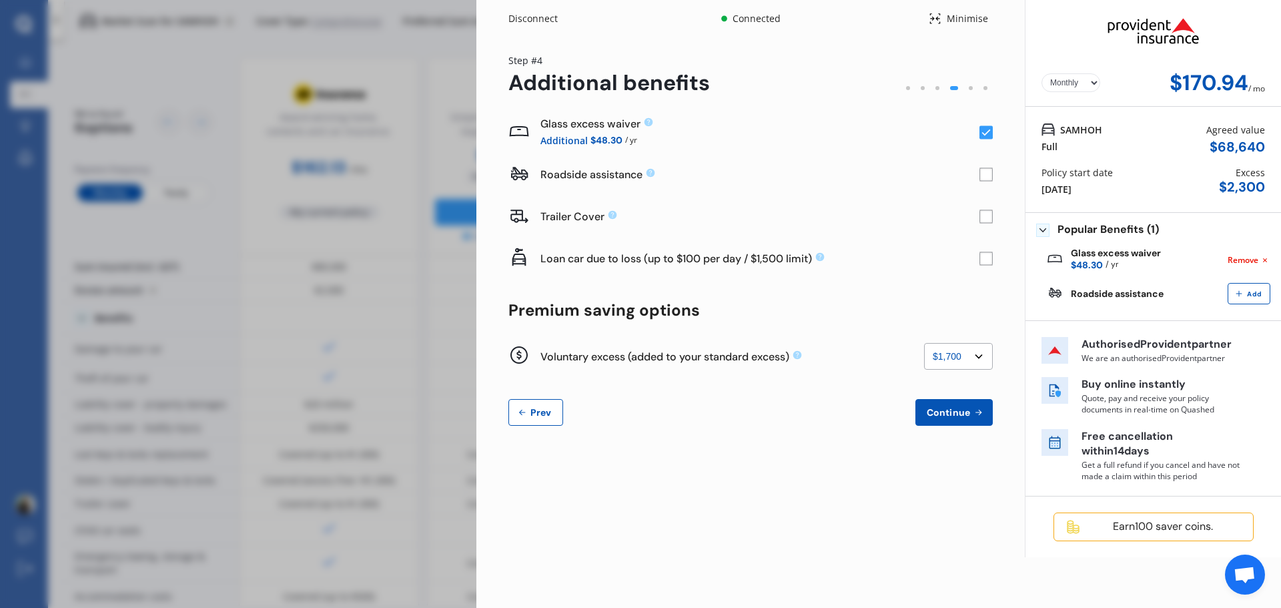
click at [992, 133] on rect at bounding box center [986, 132] width 13 height 13
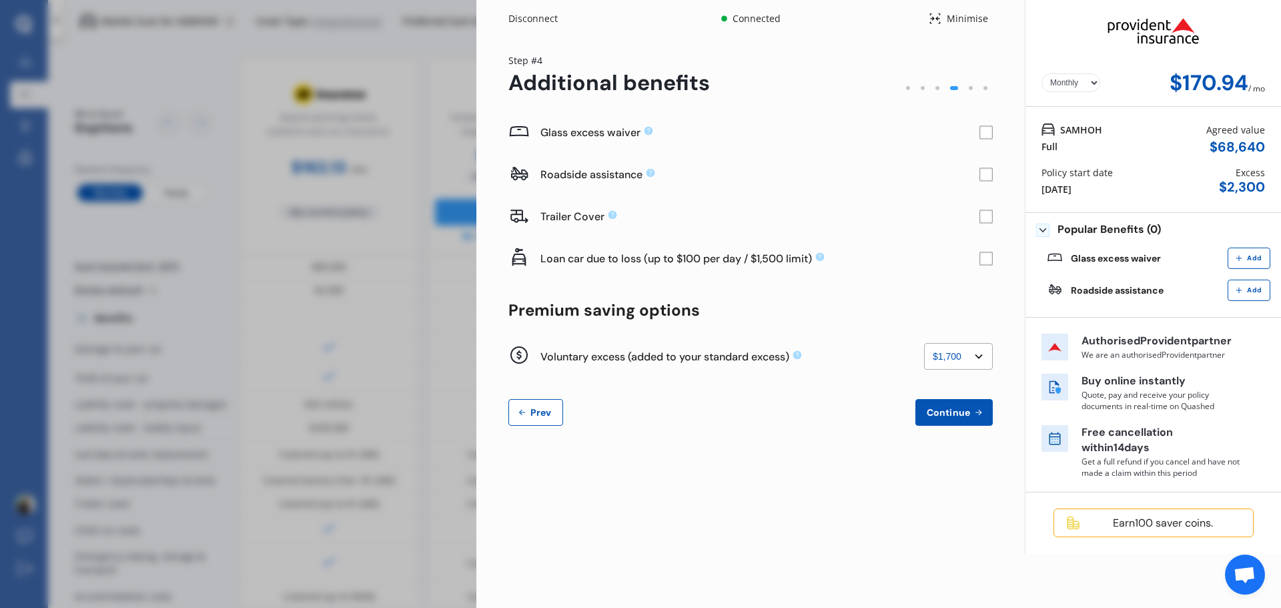
click at [992, 133] on rect at bounding box center [986, 132] width 13 height 13
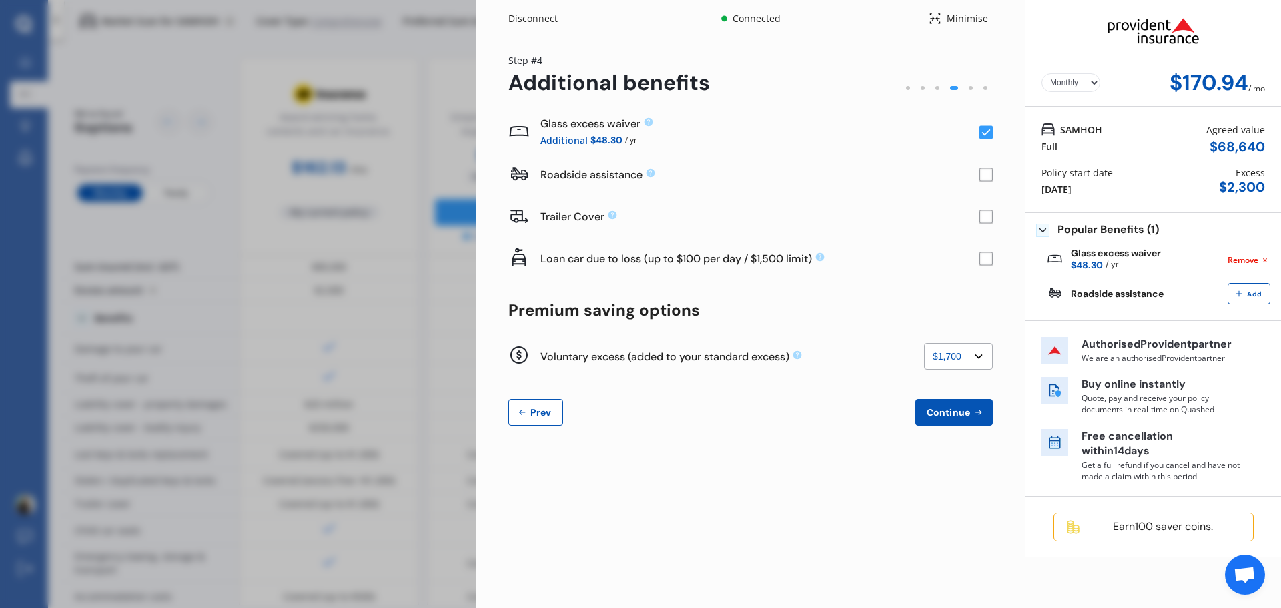
click at [992, 133] on rect at bounding box center [986, 132] width 13 height 13
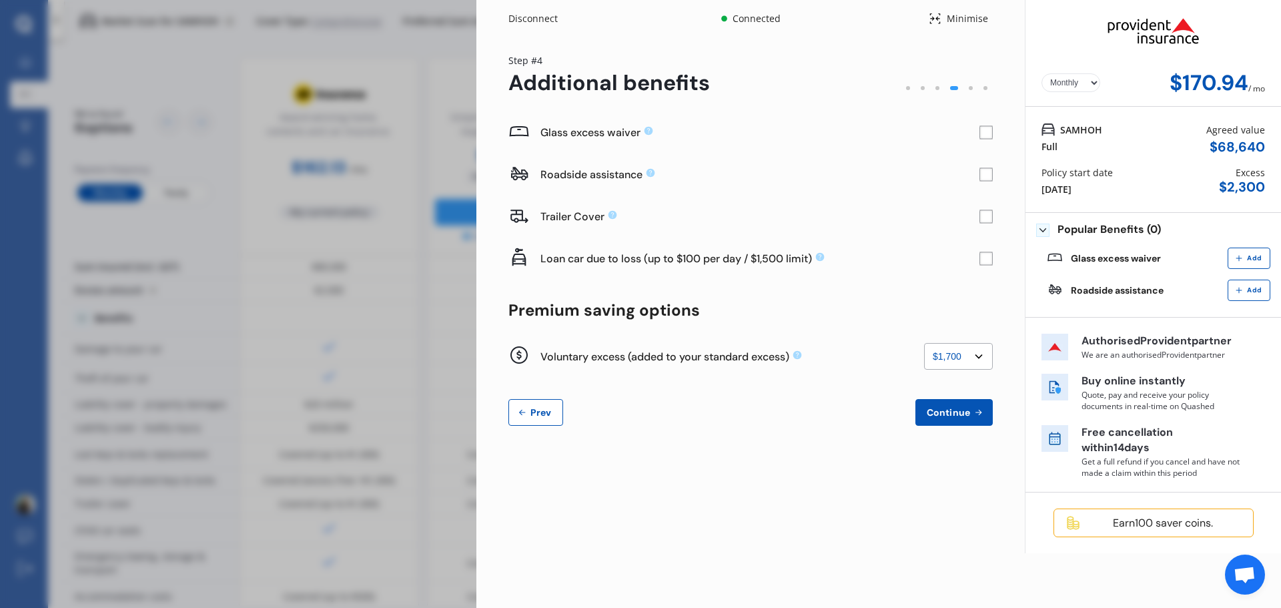
click at [992, 133] on rect at bounding box center [986, 132] width 13 height 13
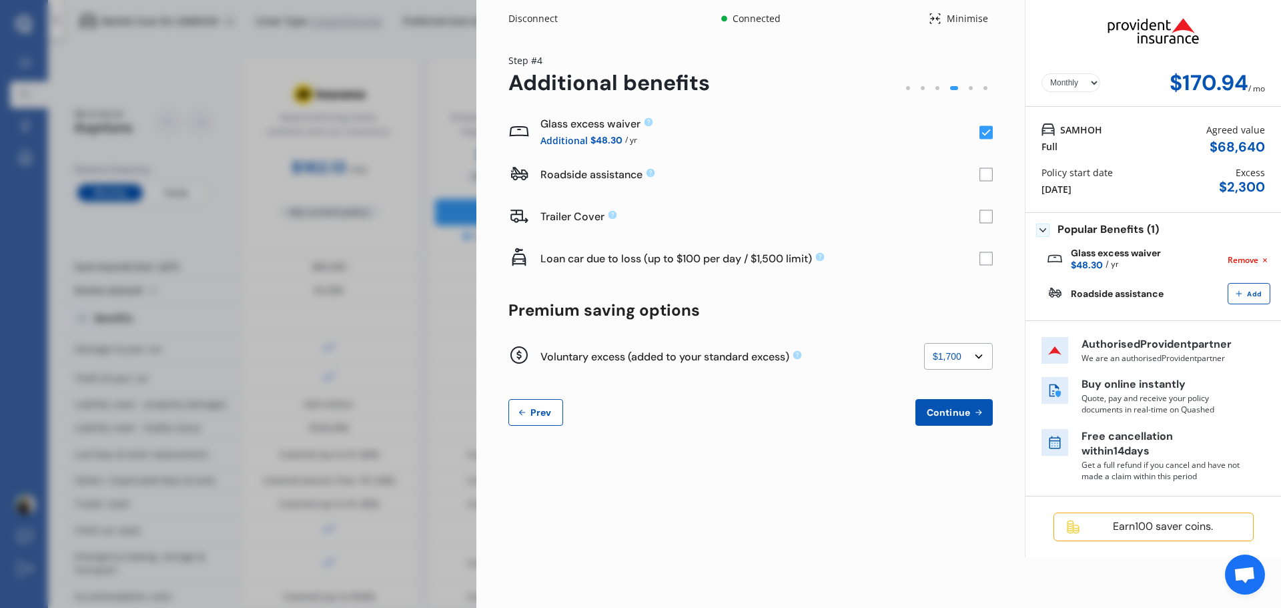
click at [982, 135] on rect at bounding box center [986, 132] width 13 height 13
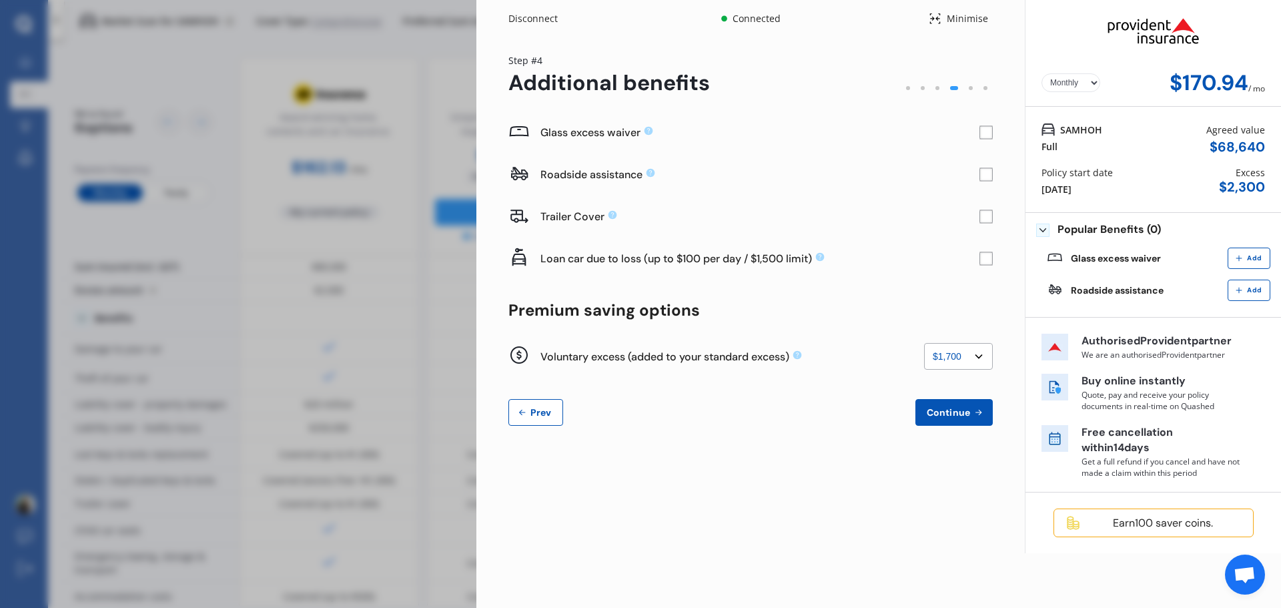
click at [982, 134] on rect at bounding box center [986, 132] width 13 height 13
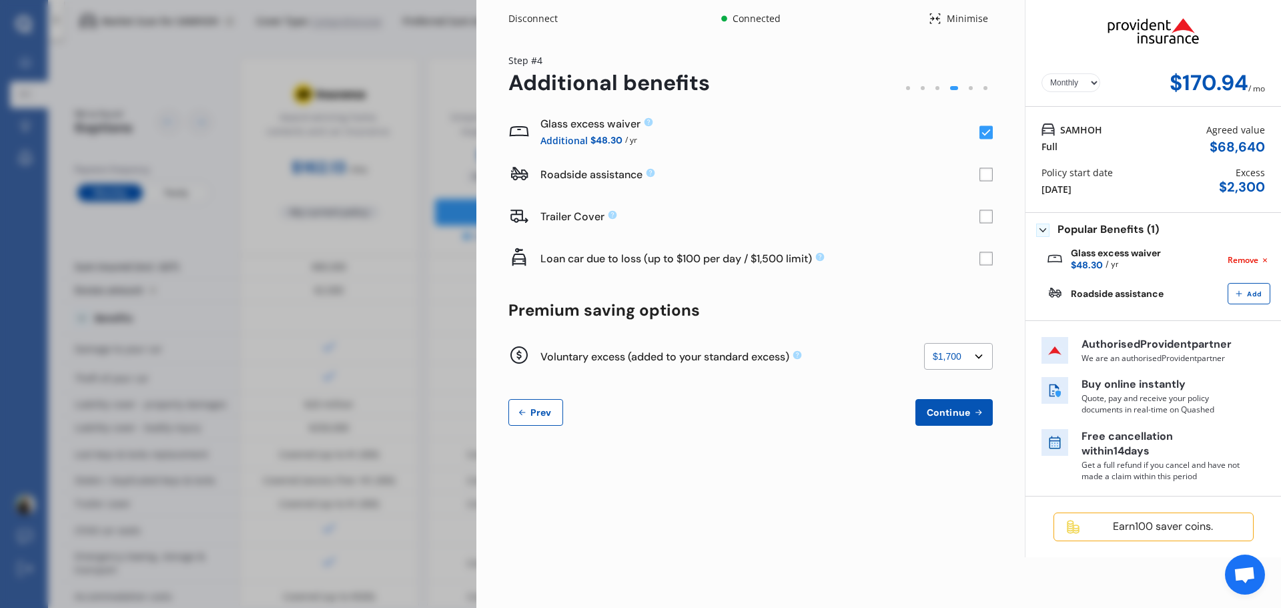
click at [982, 134] on rect at bounding box center [986, 132] width 13 height 13
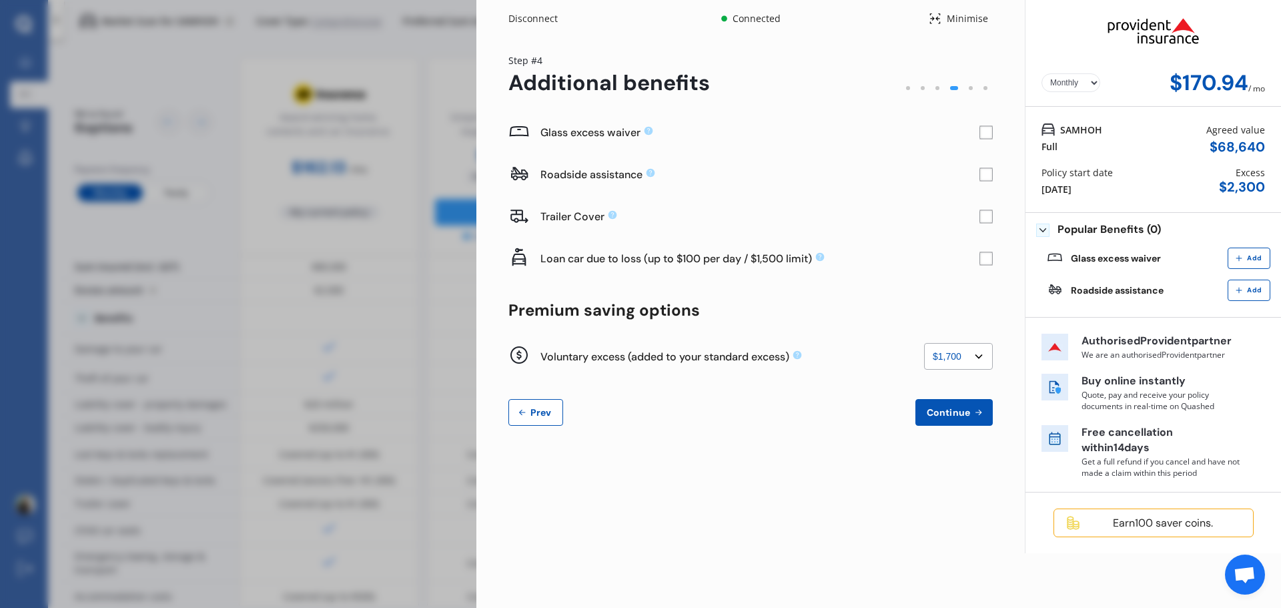
click at [982, 134] on rect at bounding box center [986, 132] width 13 height 13
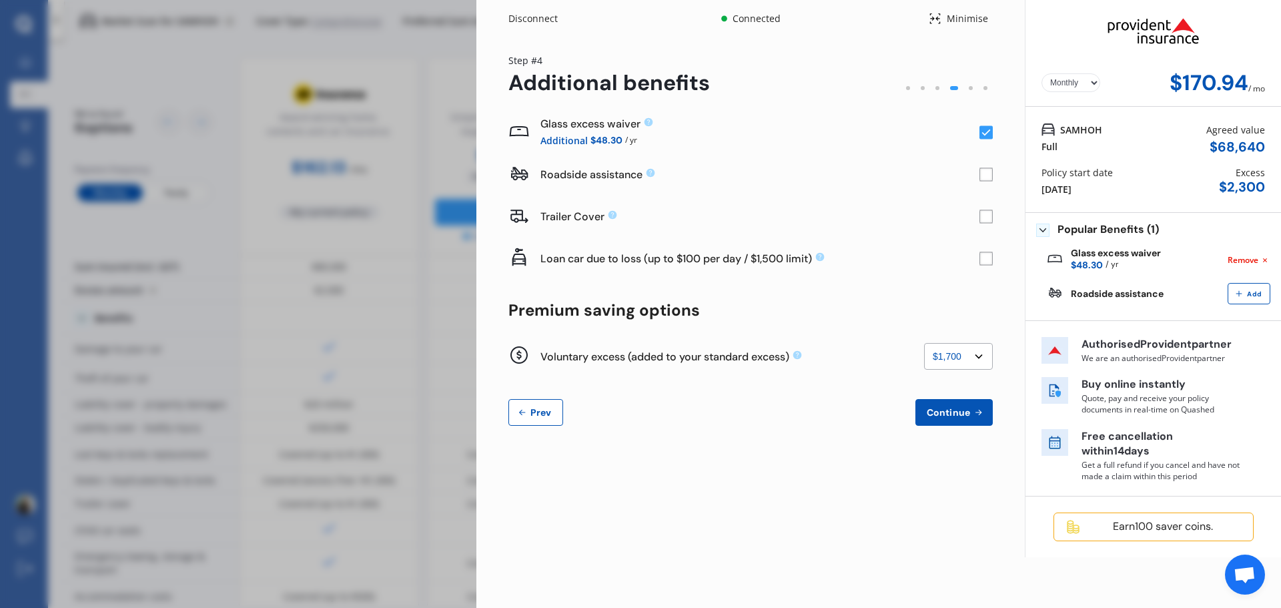
click at [982, 134] on rect at bounding box center [986, 132] width 13 height 13
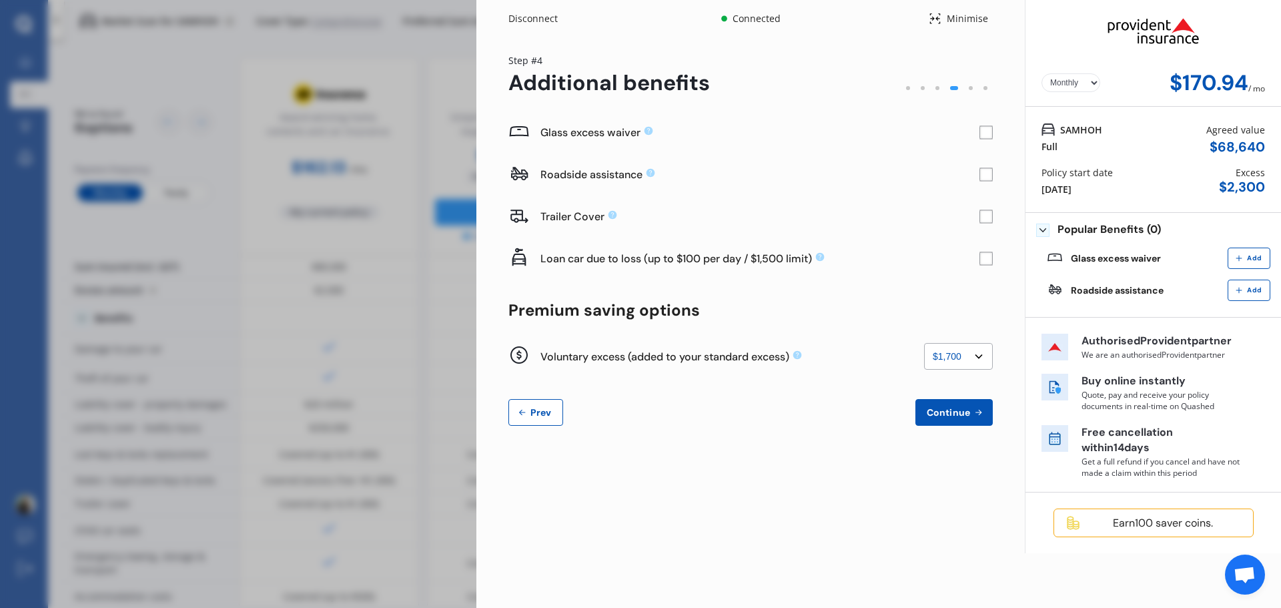
click at [982, 134] on rect at bounding box center [986, 132] width 13 height 13
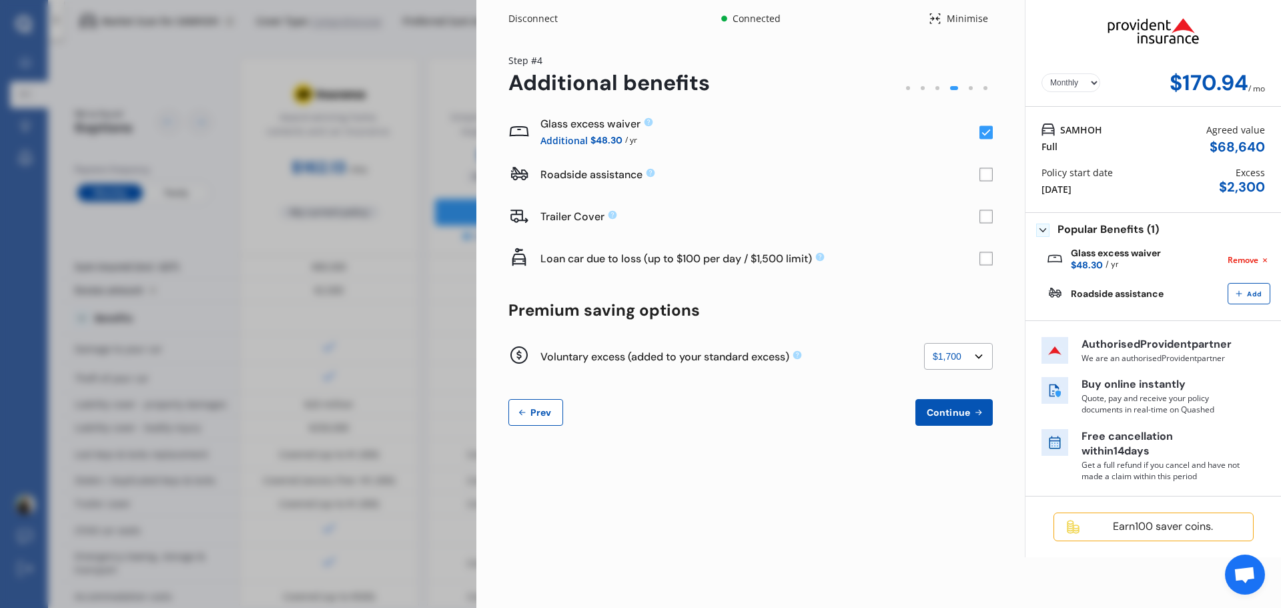
click at [973, 412] on icon at bounding box center [978, 412] width 11 height 11
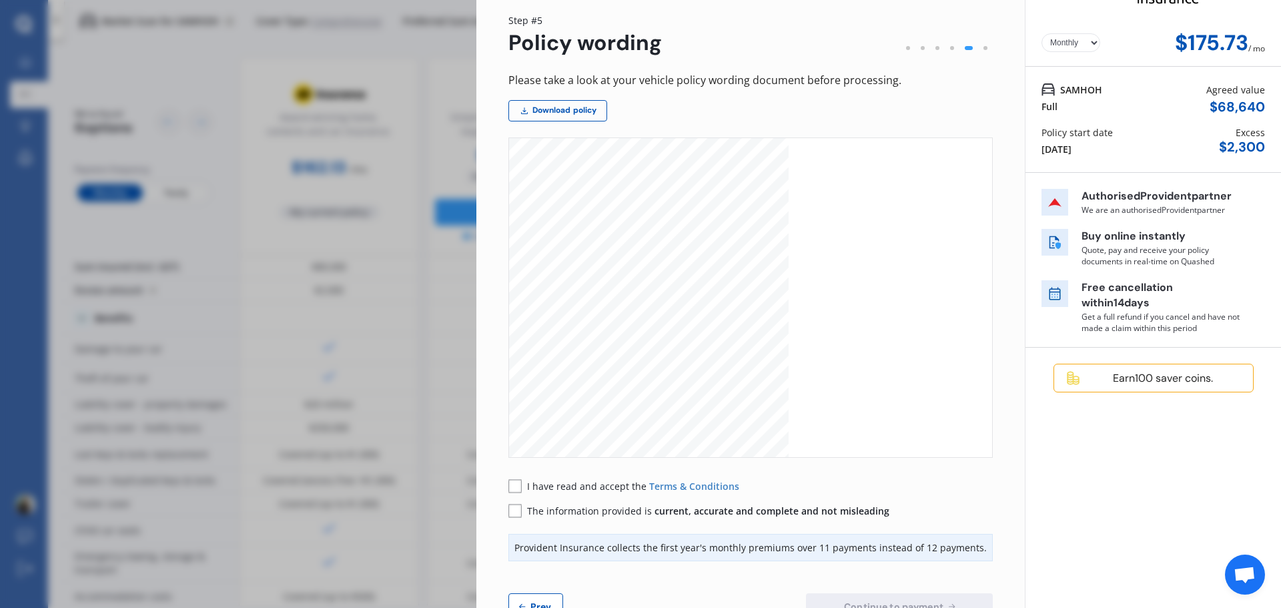
scroll to position [84, 0]
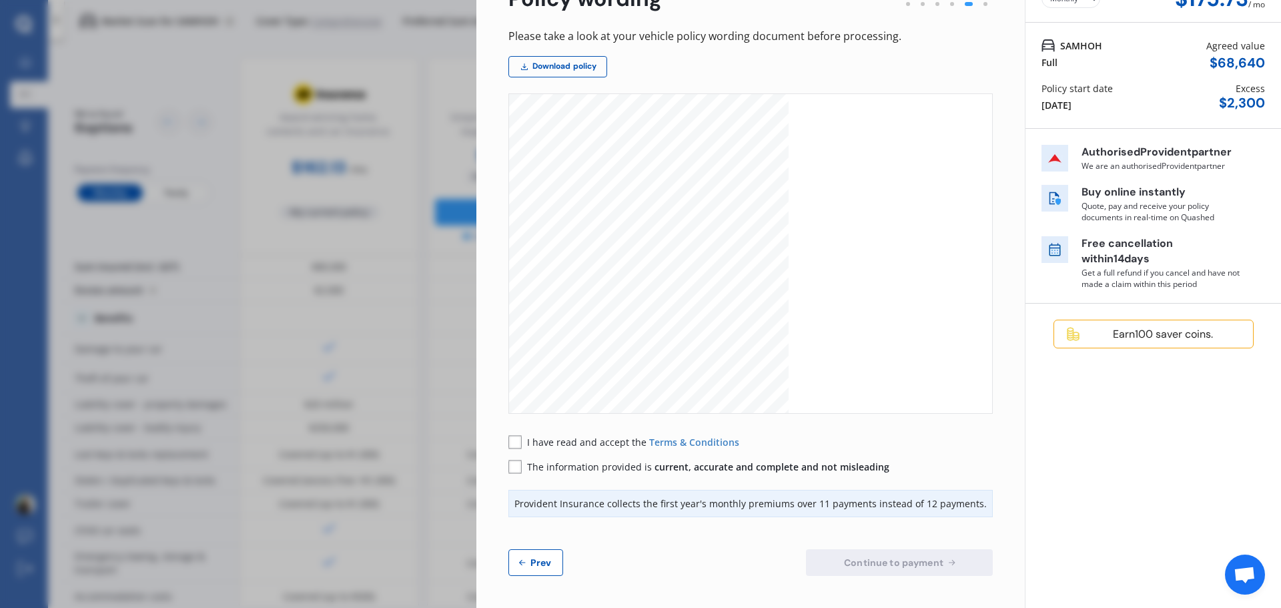
click at [514, 442] on rect at bounding box center [515, 441] width 13 height 13
click at [518, 471] on rect at bounding box center [515, 466] width 13 height 13
click at [934, 559] on span "Continue to payment" at bounding box center [894, 562] width 105 height 11
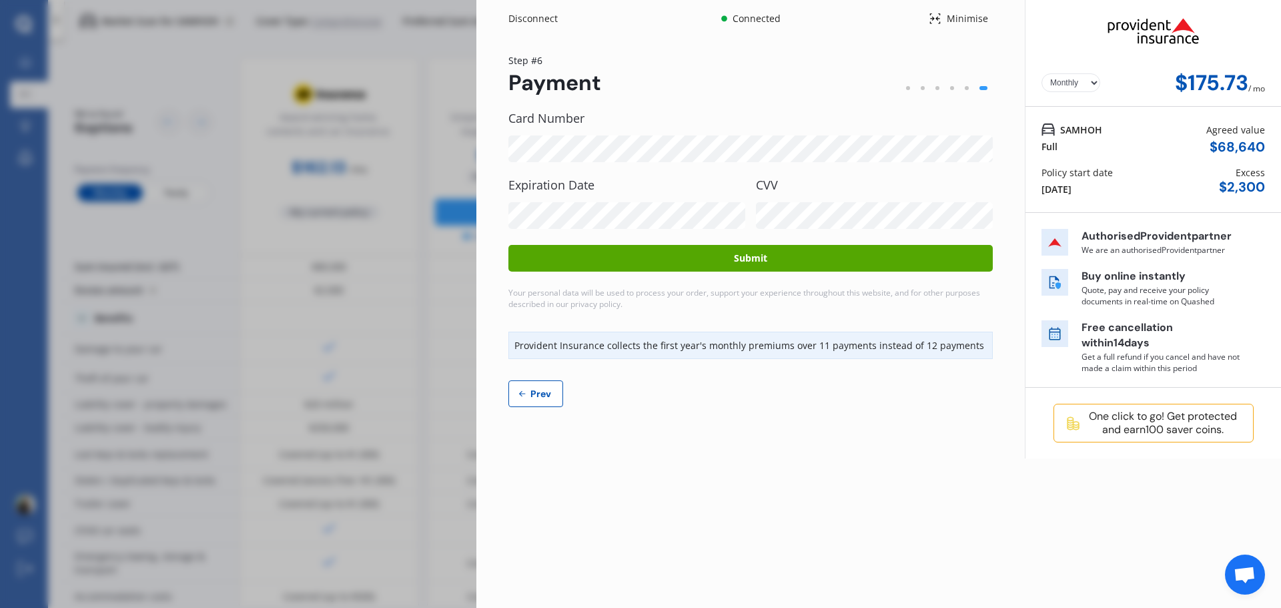
click at [751, 259] on button "Submit" at bounding box center [751, 258] width 484 height 27
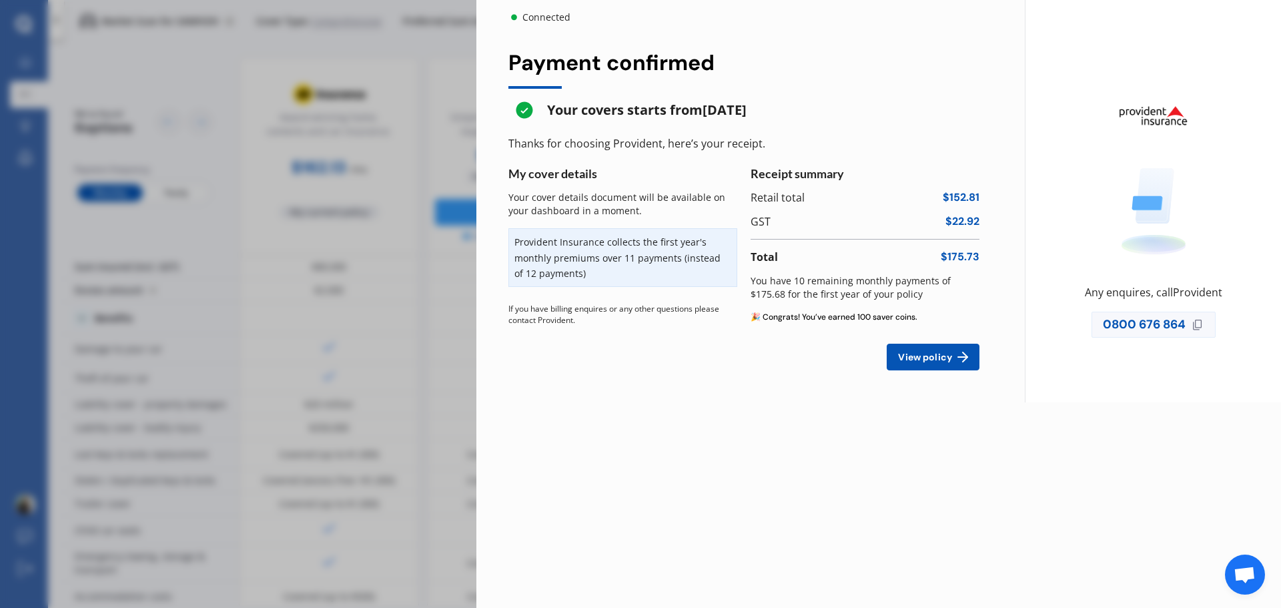
click at [419, 190] on div "Connected Yearly Monthly $175.73 / mo Payment confirmed Your covers starts from…" at bounding box center [640, 304] width 1281 height 608
drag, startPoint x: 609, startPoint y: 108, endPoint x: 905, endPoint y: 99, distance: 295.8
click at [905, 99] on div "Payment confirmed Your covers starts from [DATE] Thanks for choosing Provident,…" at bounding box center [751, 211] width 484 height 320
click at [918, 92] on div "Payment confirmed Your covers starts from [DATE] Thanks for choosing Provident,…" at bounding box center [751, 211] width 484 height 320
click at [436, 283] on div "Connected Yearly Monthly $175.73 / mo Payment confirmed Your covers starts from…" at bounding box center [640, 304] width 1281 height 608
